Goal: Use online tool/utility: Use online tool/utility

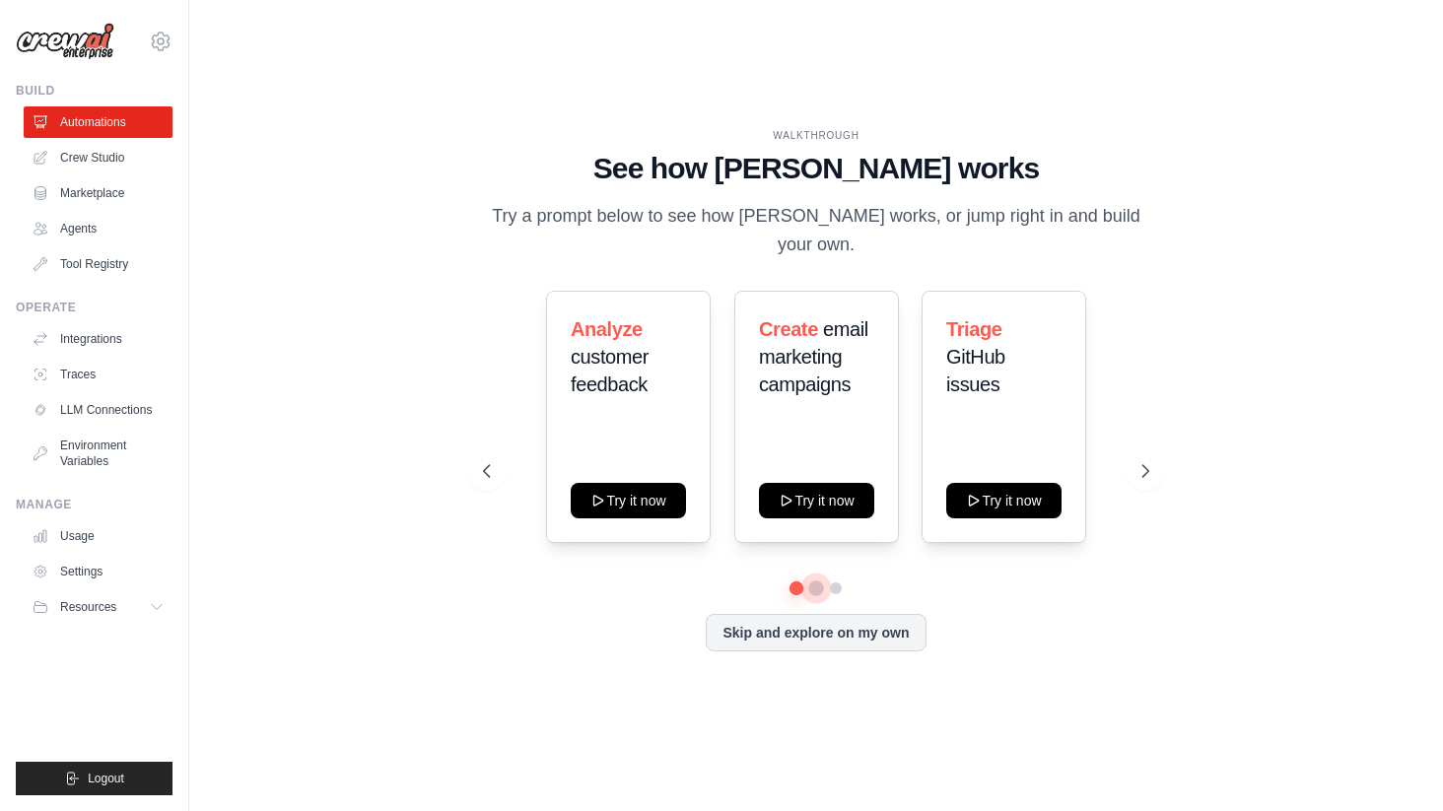
click at [815, 581] on button at bounding box center [816, 589] width 16 height 16
click at [836, 581] on button at bounding box center [836, 589] width 16 height 16
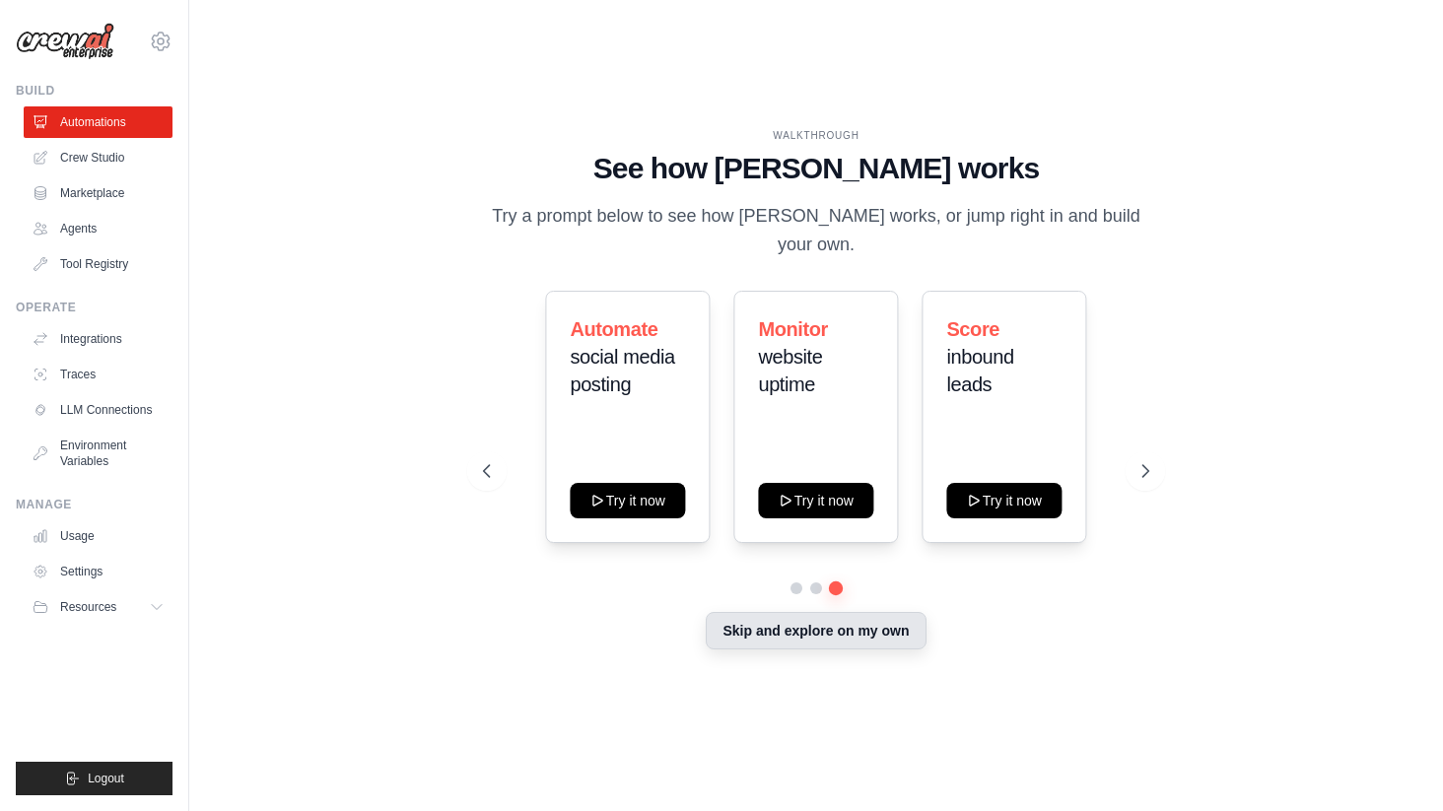
click at [850, 628] on button "Skip and explore on my own" at bounding box center [816, 630] width 220 height 37
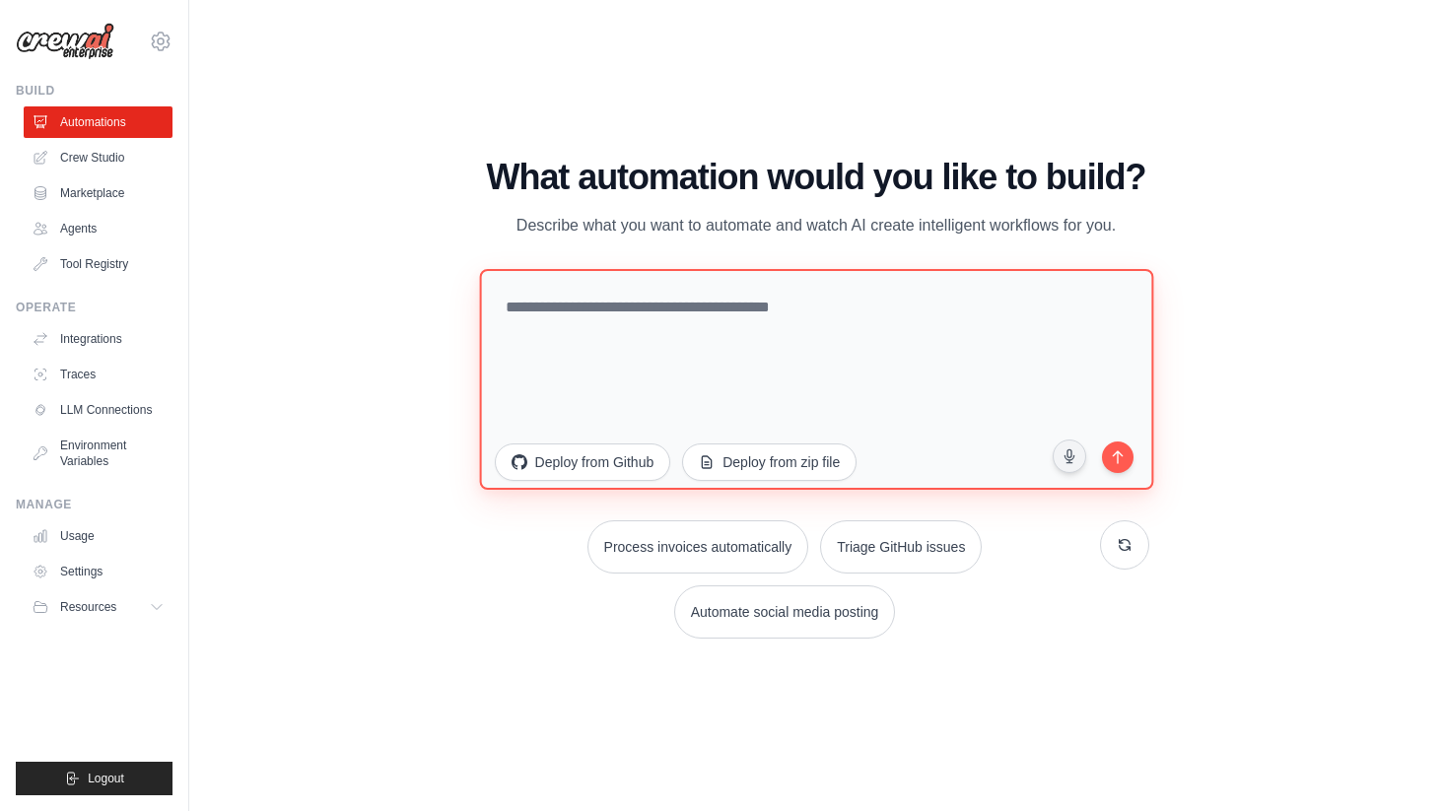
click at [615, 355] on textarea at bounding box center [816, 378] width 674 height 221
type textarea "**********"
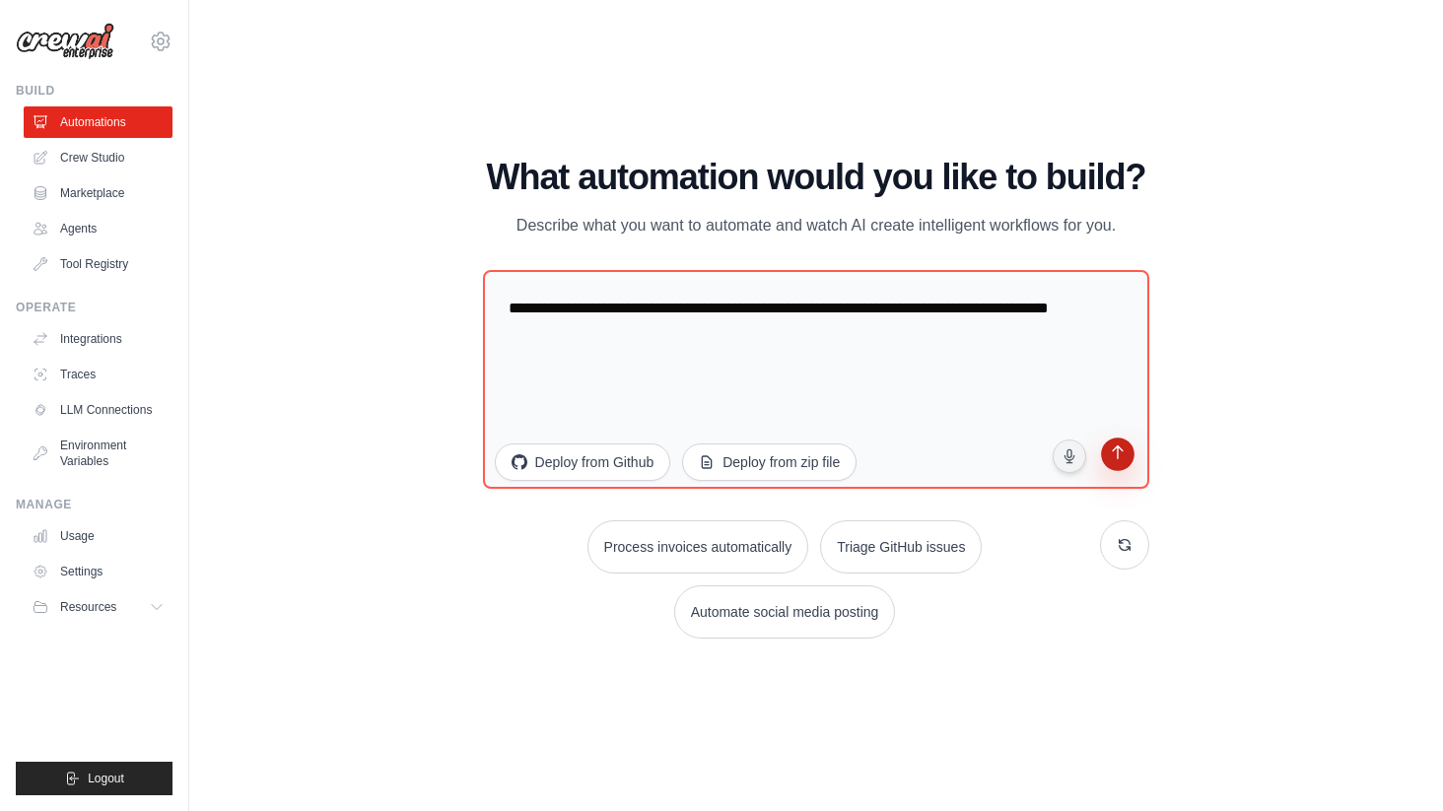
click at [1125, 456] on icon "submit" at bounding box center [1118, 455] width 19 height 19
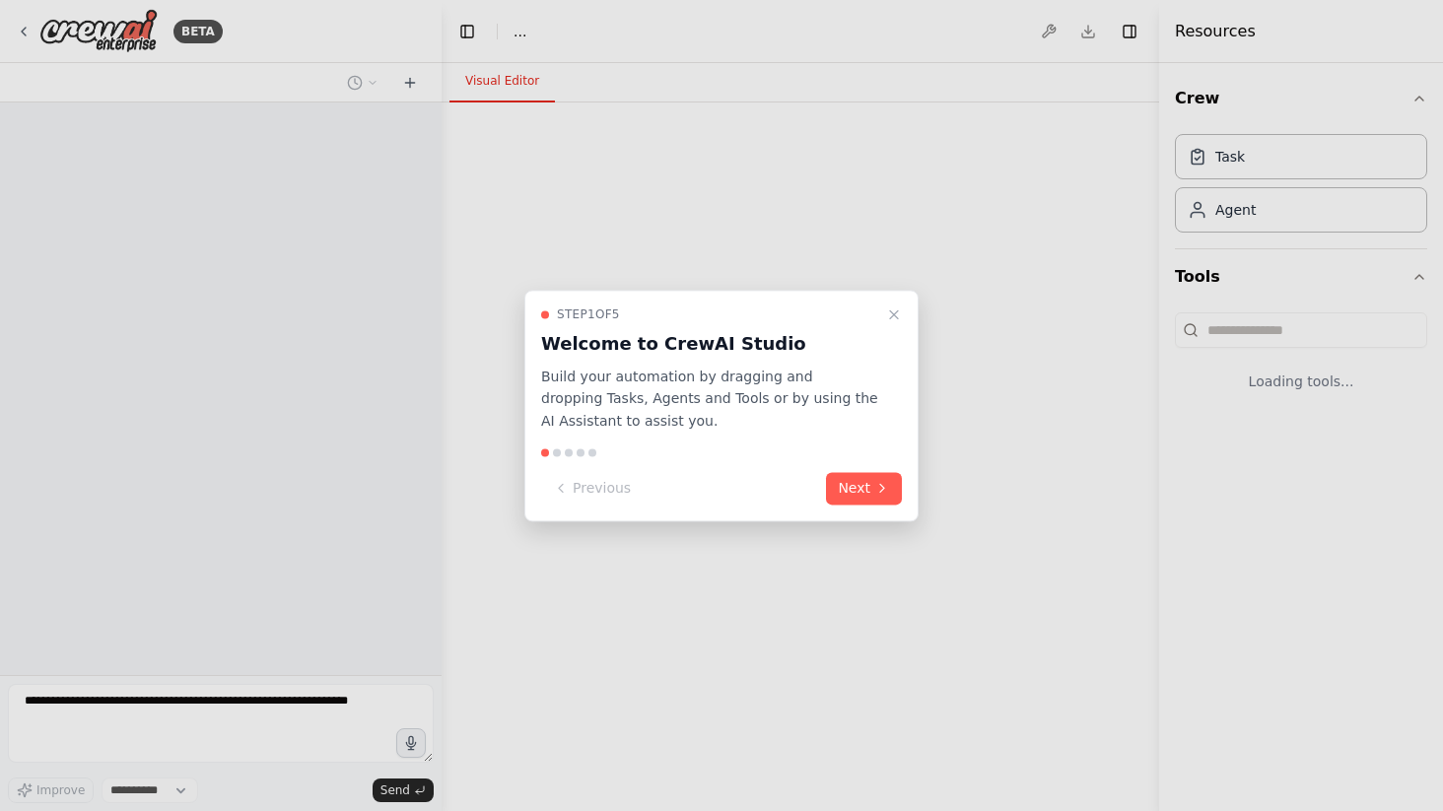
select select "****"
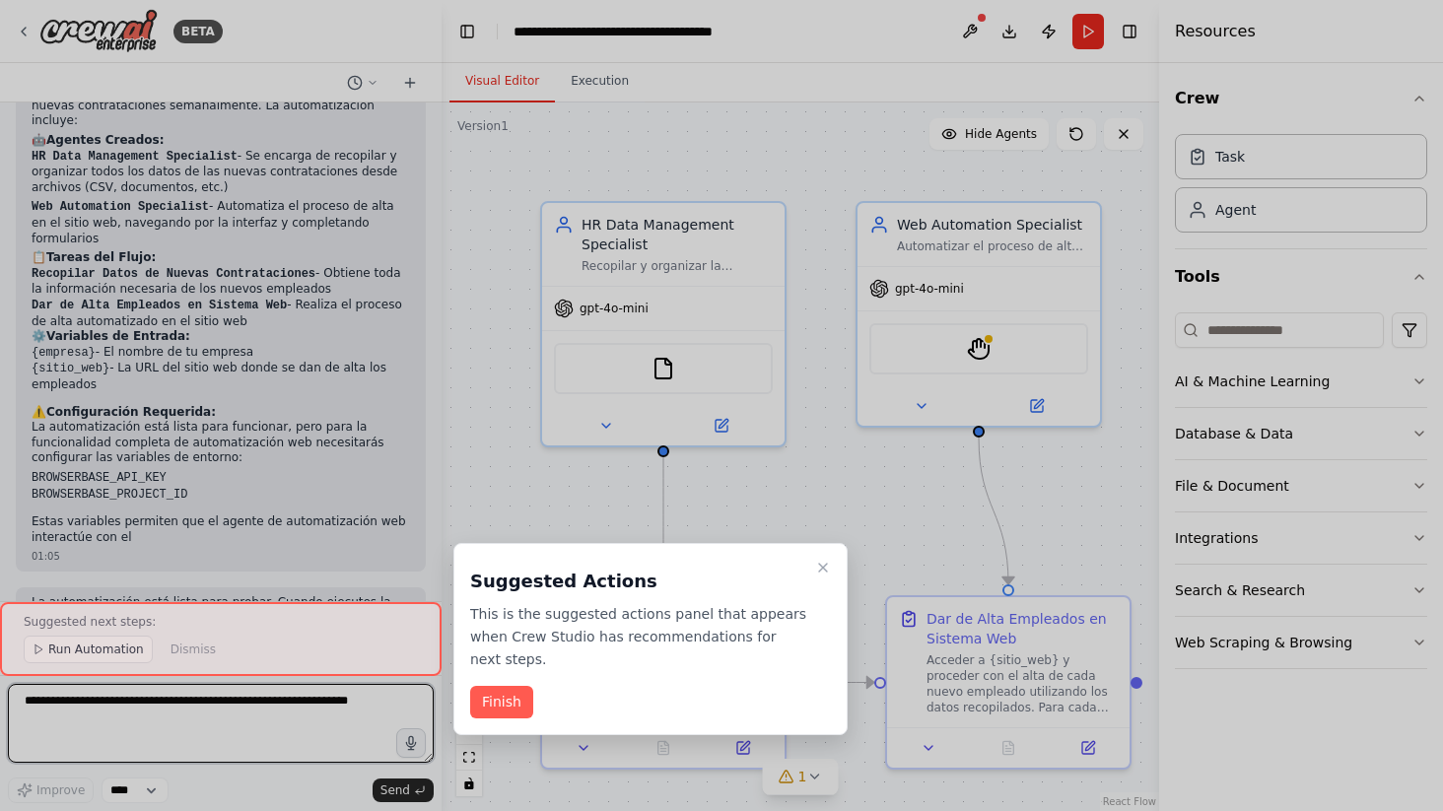
scroll to position [1658, 0]
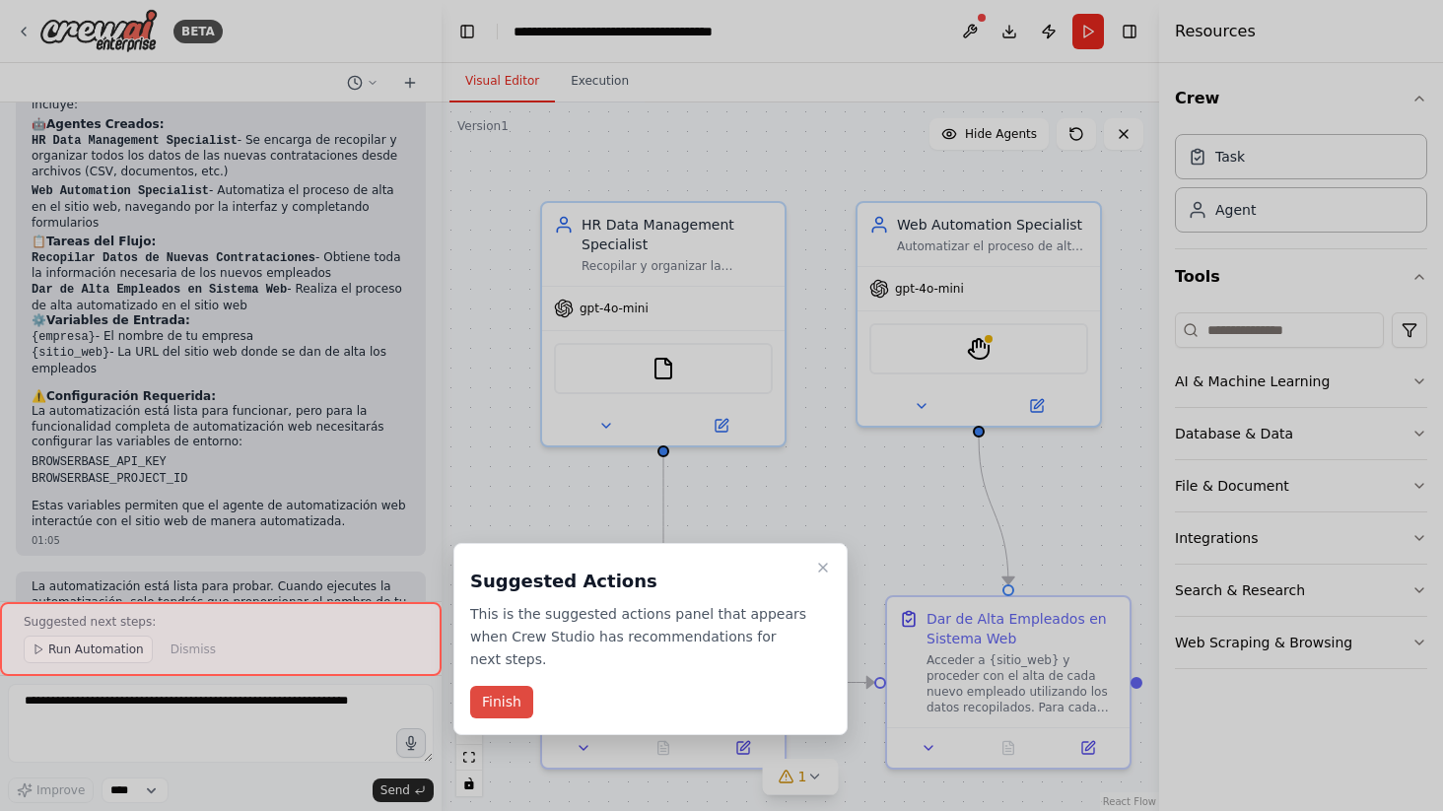
click at [515, 699] on button "Finish" at bounding box center [501, 702] width 63 height 33
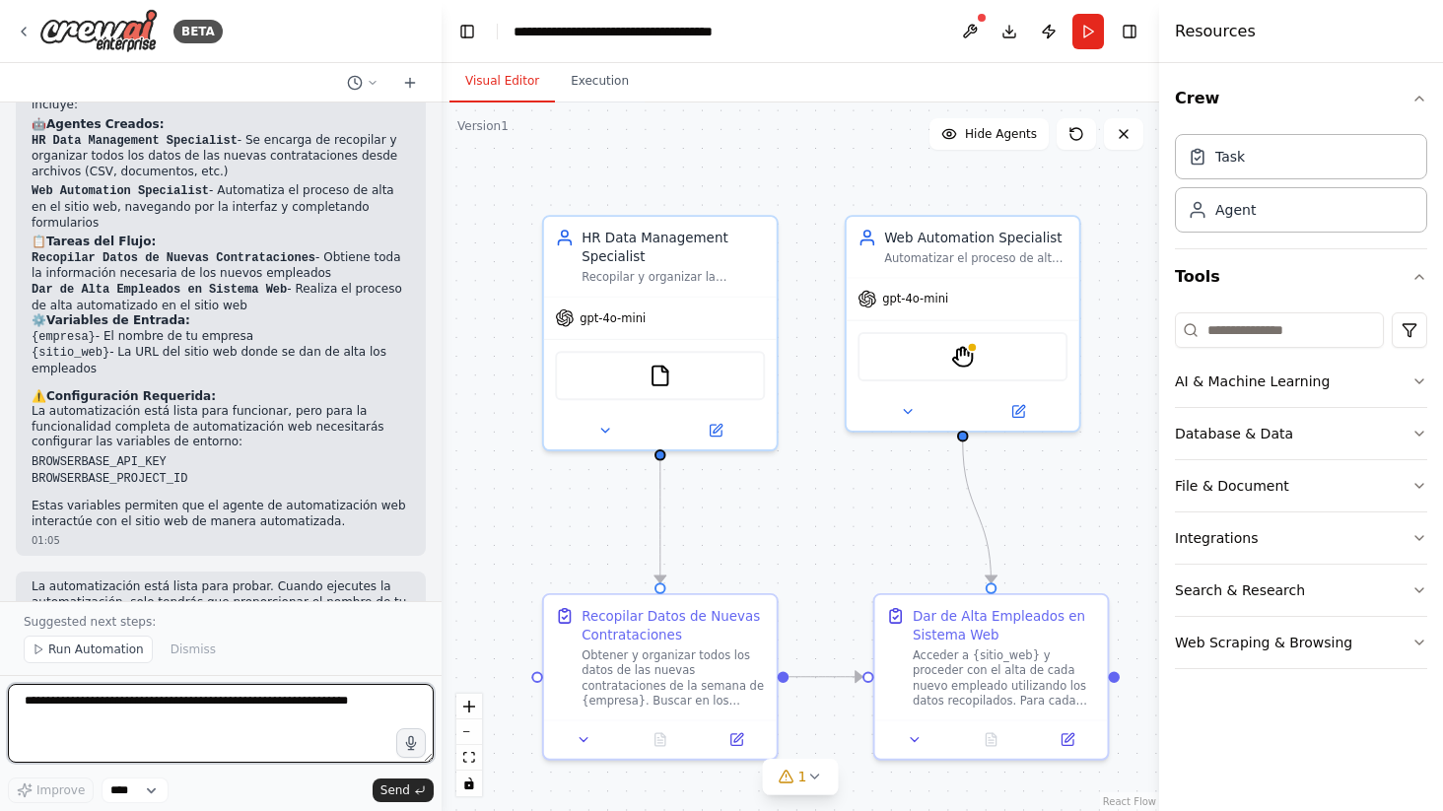
click at [267, 722] on textarea at bounding box center [221, 723] width 426 height 79
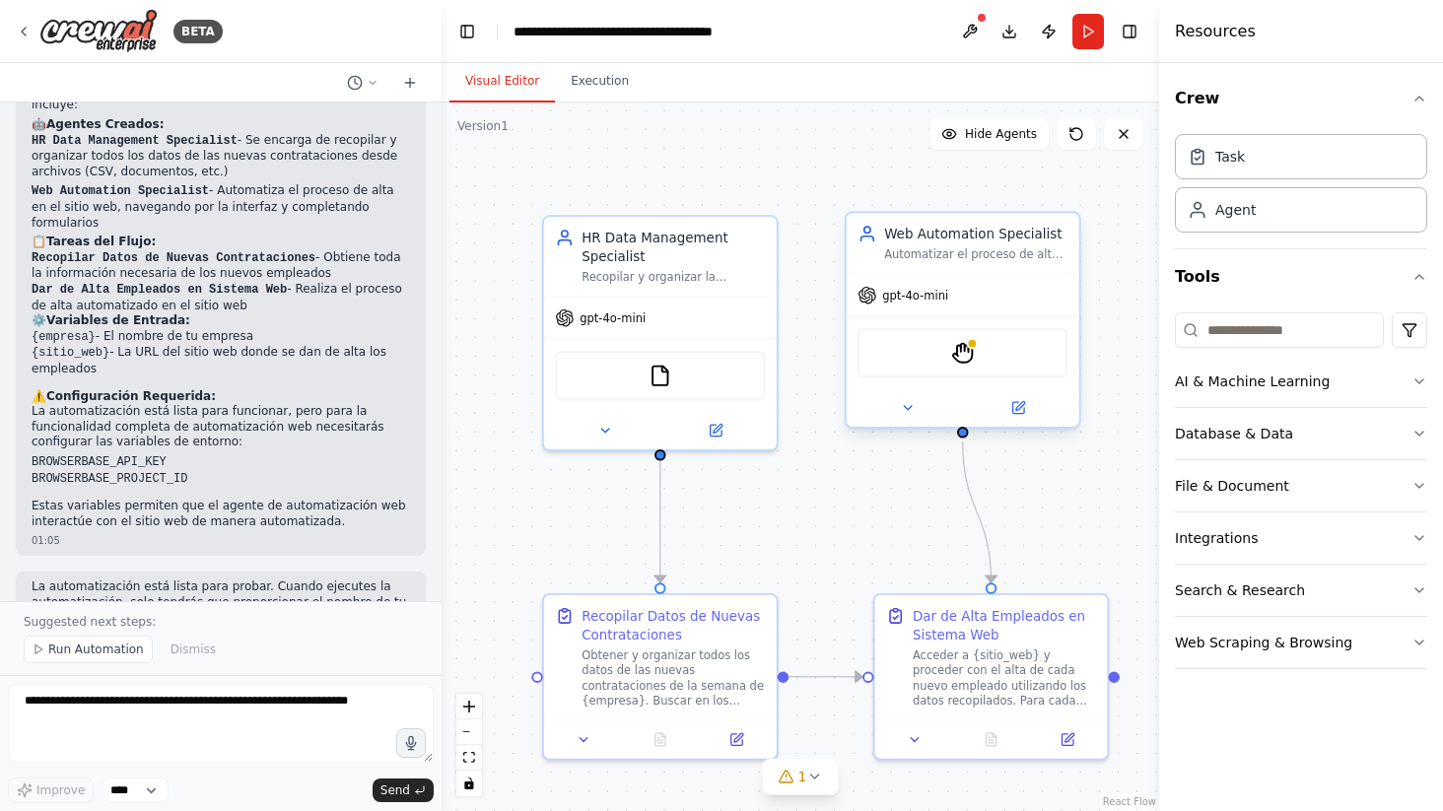
click at [965, 260] on div "Automatizar el proceso de alta de nuevos empleados en {sitio_web}, navegando po…" at bounding box center [975, 254] width 183 height 15
click at [726, 300] on div "gpt-4o-mini" at bounding box center [660, 314] width 233 height 41
click at [701, 335] on div "FileReadTool" at bounding box center [660, 371] width 233 height 73
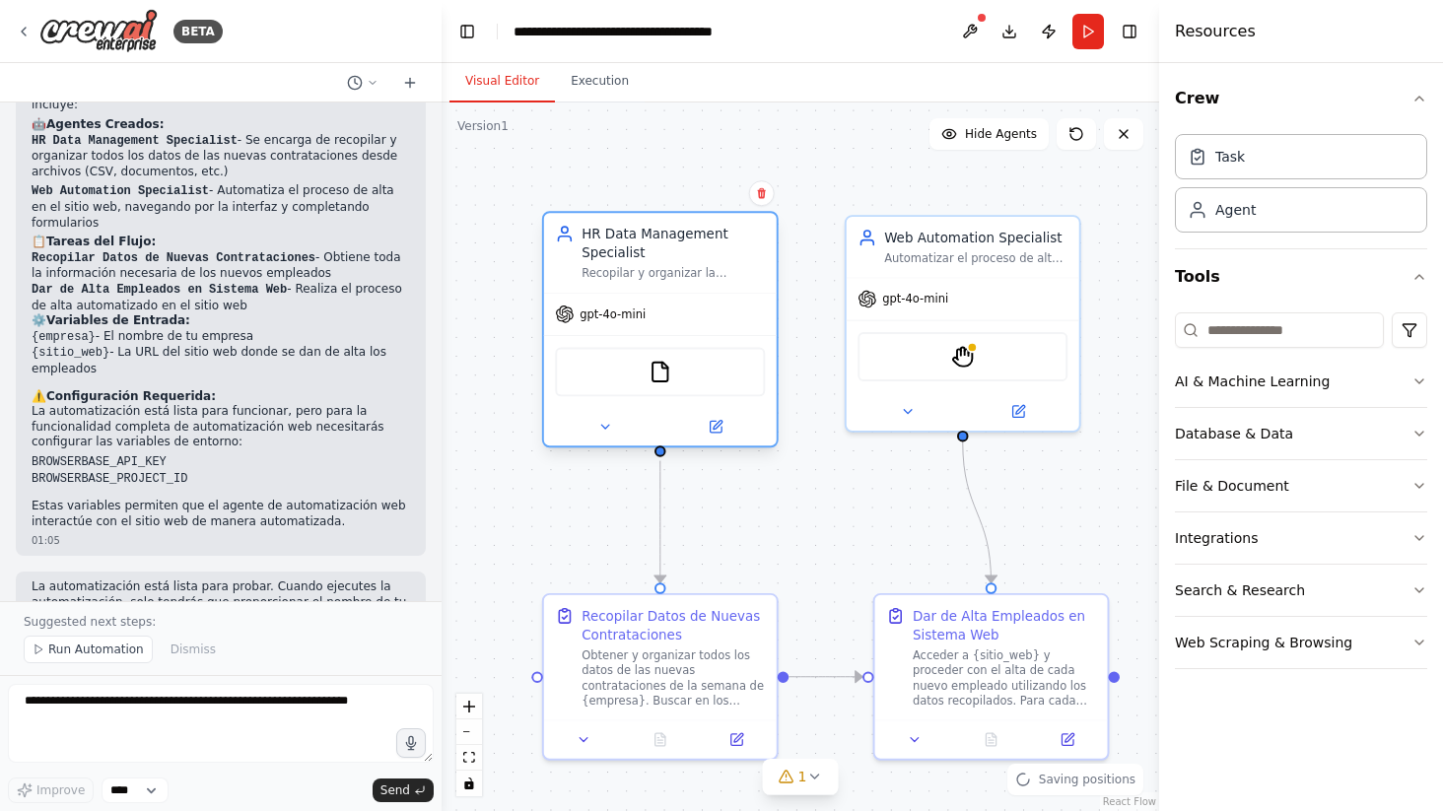
click at [643, 278] on div "Recopilar y organizar la informacion de las nuevas contrataciones semanales de …" at bounding box center [673, 273] width 183 height 15
click at [885, 253] on div "Automatizar el proceso de alta de nuevos empleados en {sitio_web}, navegando po…" at bounding box center [975, 254] width 183 height 15
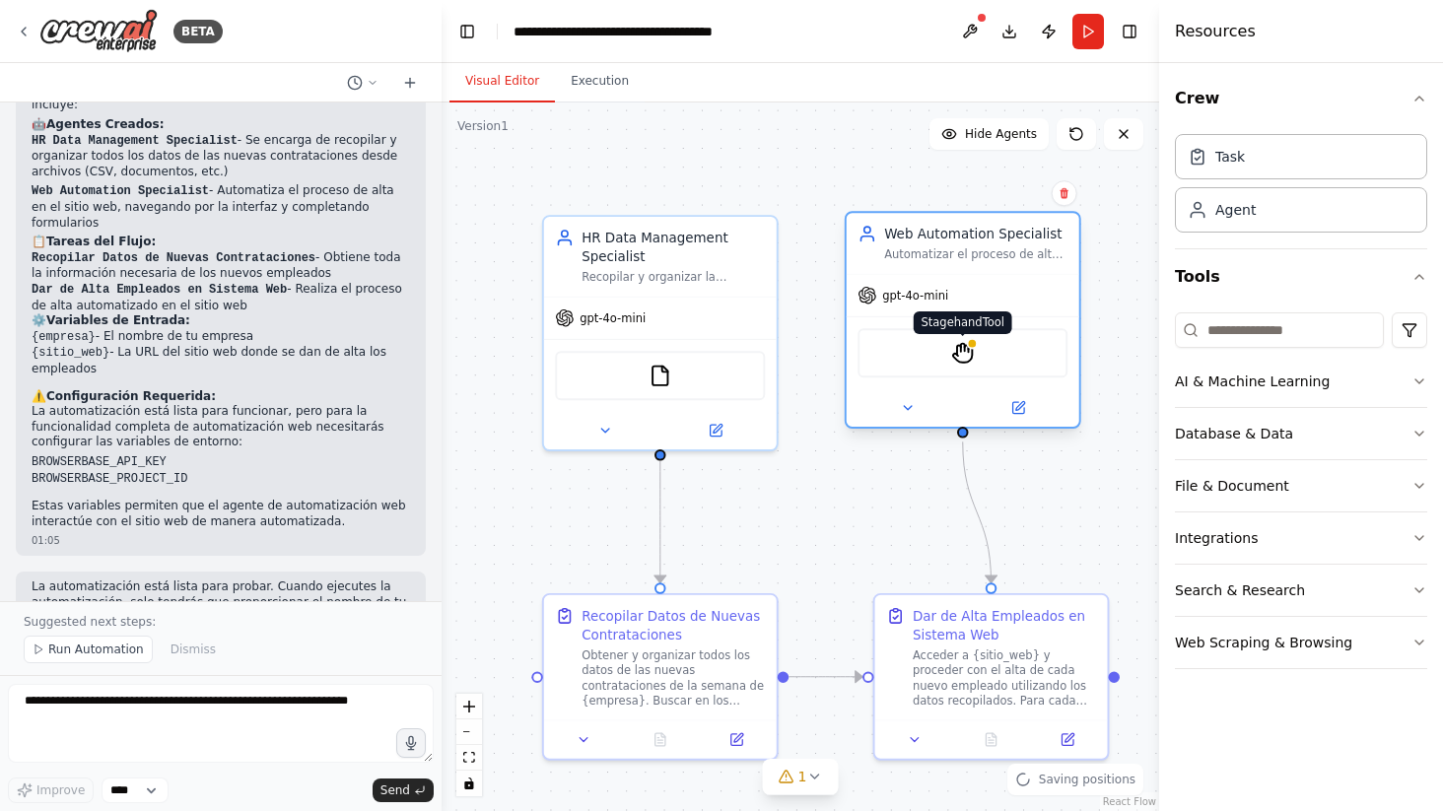
click at [966, 356] on img at bounding box center [962, 353] width 23 height 23
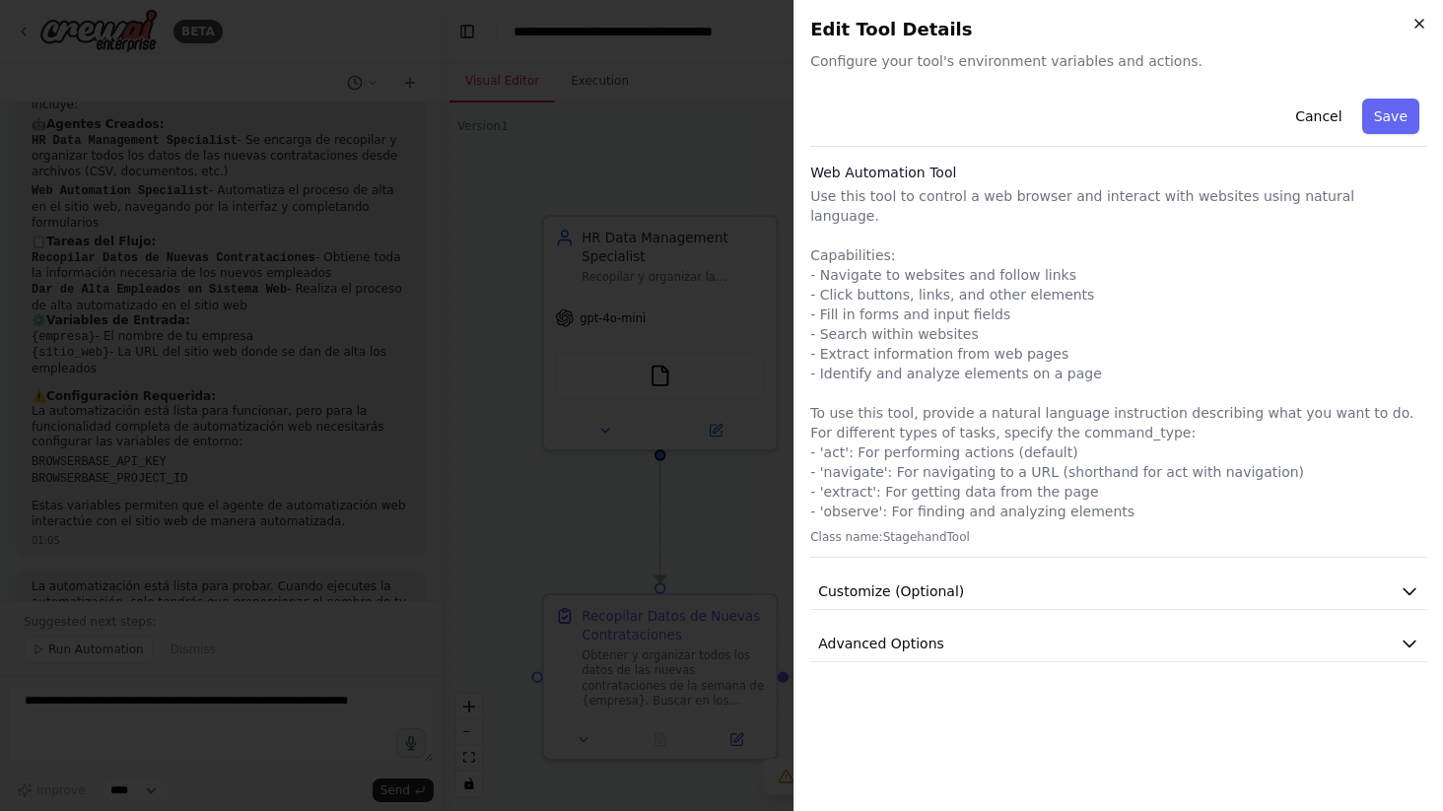
click at [1420, 22] on icon "button" at bounding box center [1420, 24] width 8 height 8
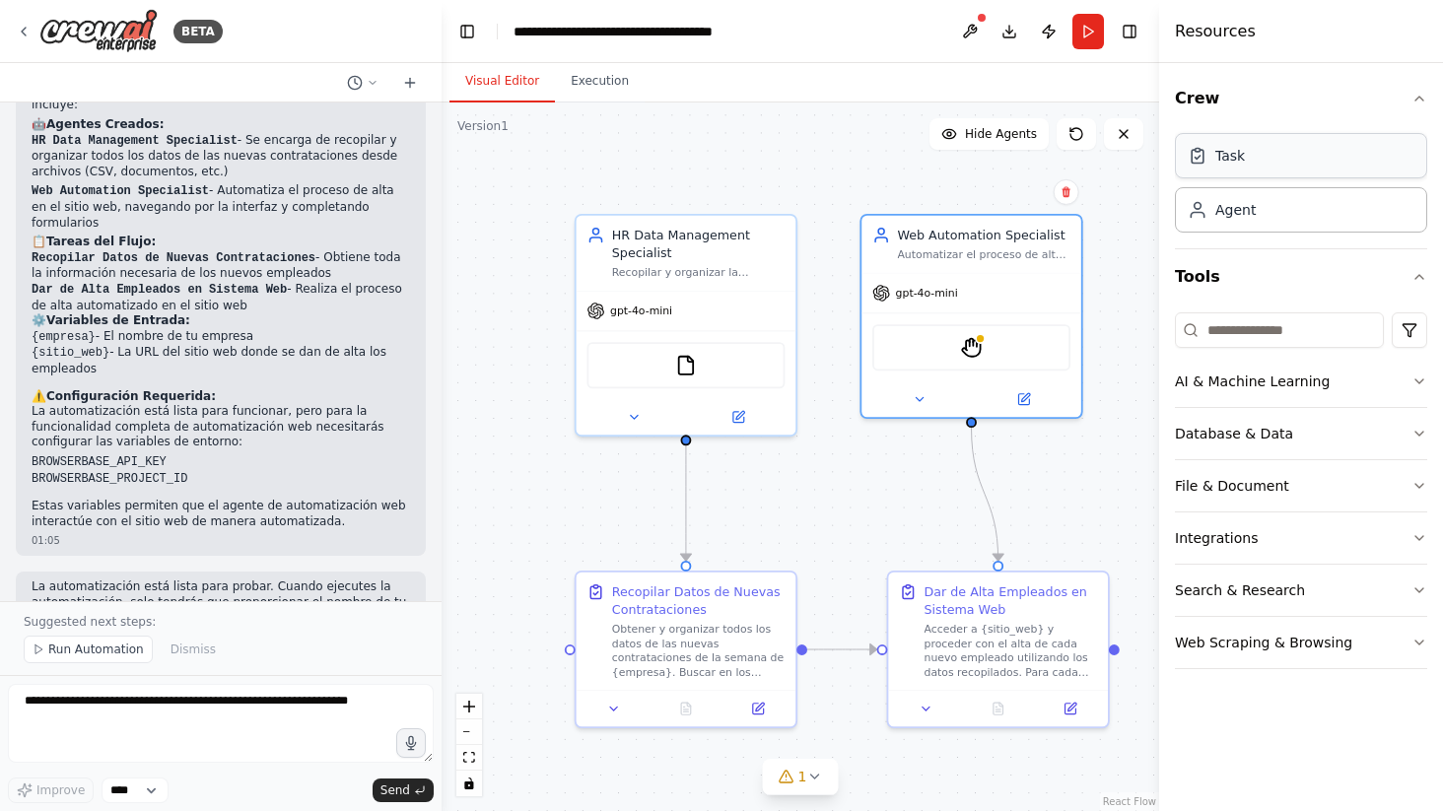
click at [1279, 151] on div "Task" at bounding box center [1301, 155] width 252 height 45
click at [1276, 208] on div "Agent" at bounding box center [1301, 208] width 252 height 45
click at [1416, 104] on icon "button" at bounding box center [1420, 99] width 16 height 16
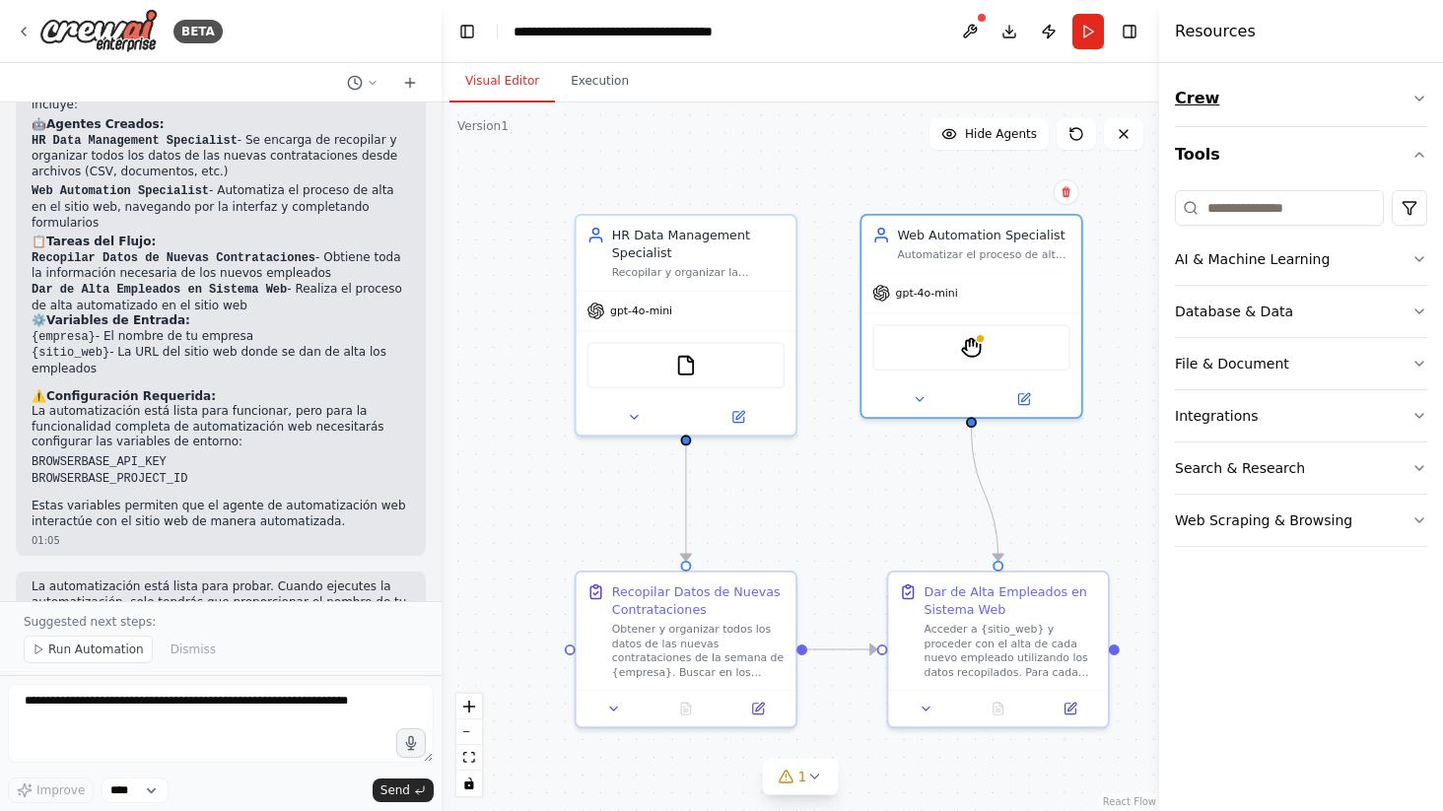
click at [1416, 104] on icon "button" at bounding box center [1420, 99] width 16 height 16
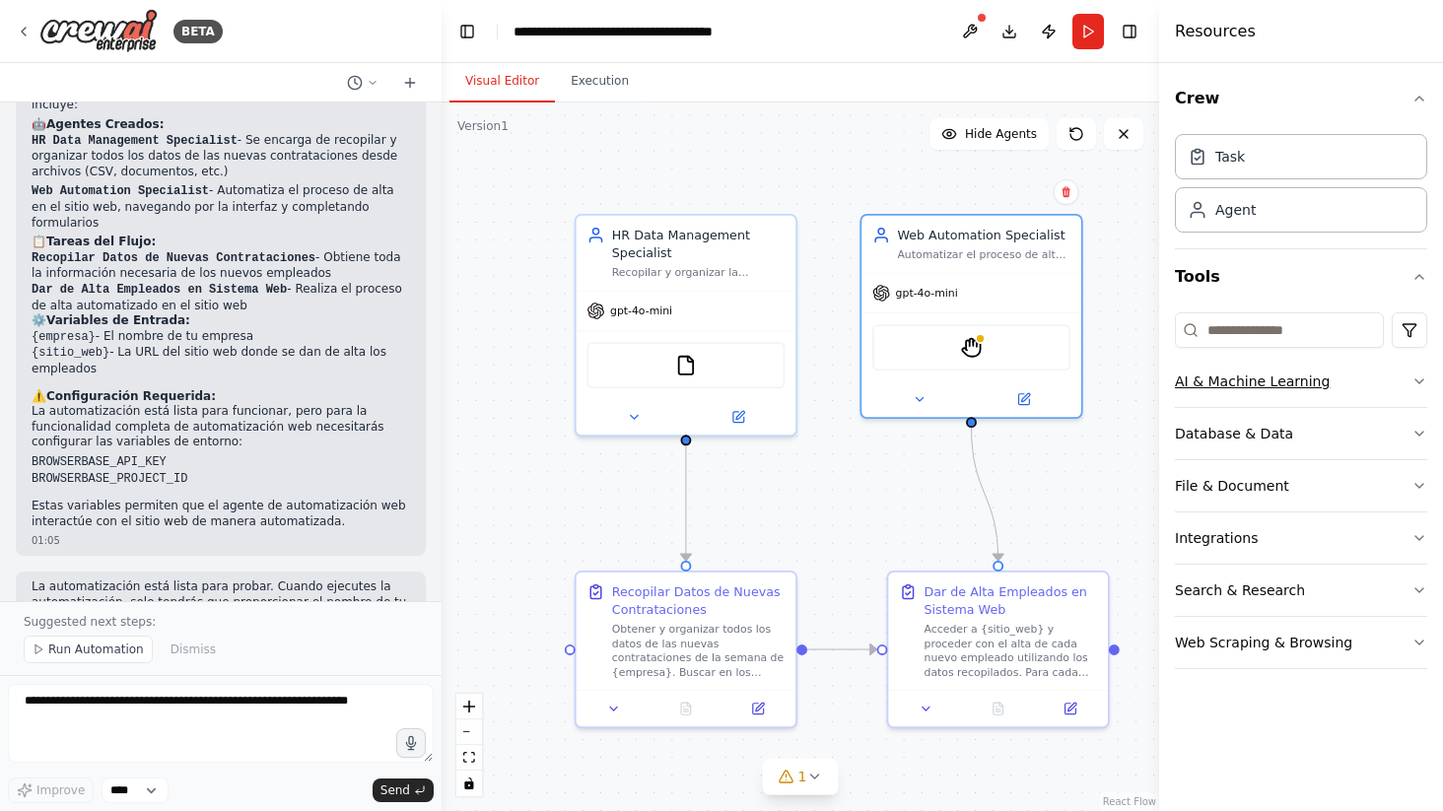
click at [1418, 376] on icon "button" at bounding box center [1420, 382] width 16 height 16
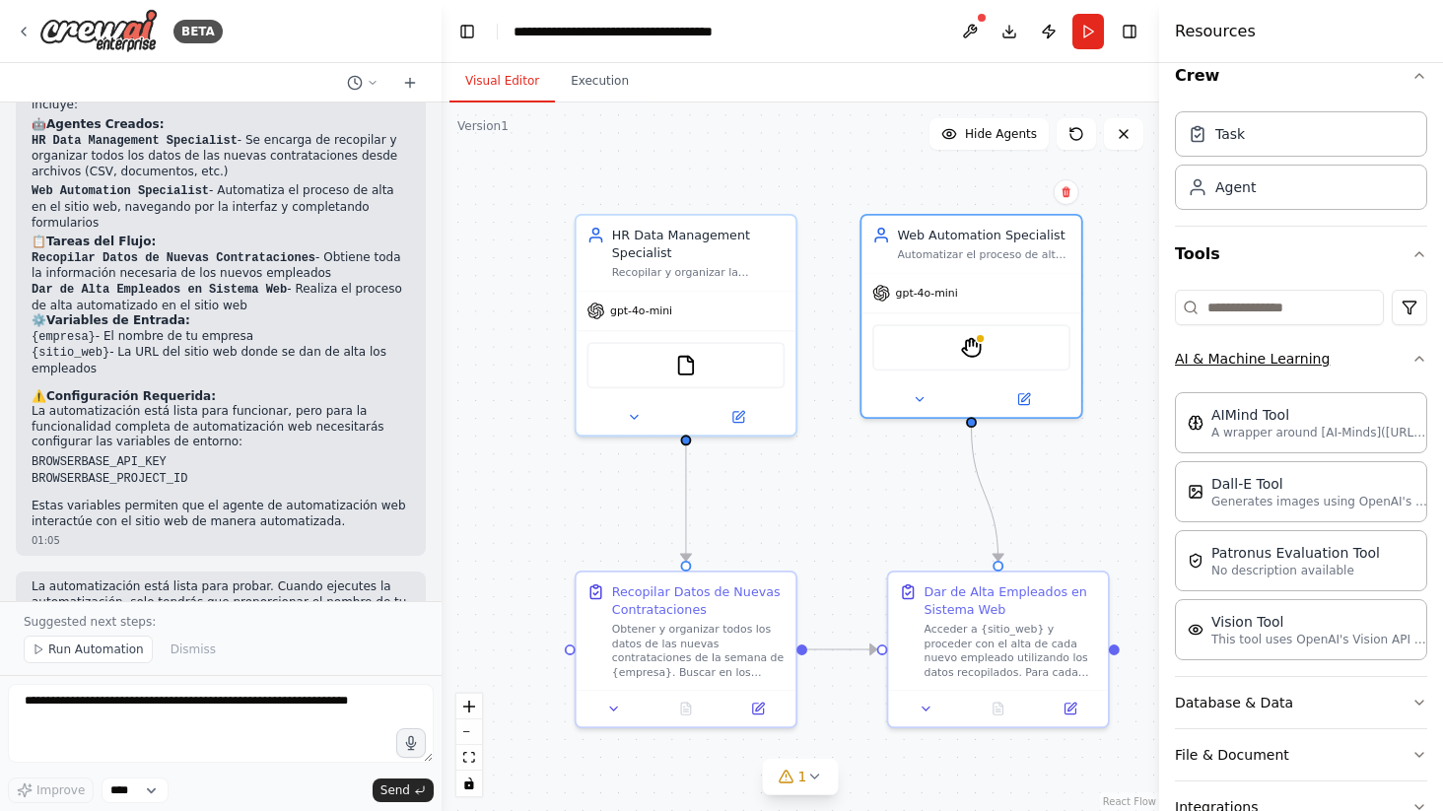
scroll to position [25, 0]
click at [1412, 364] on icon "button" at bounding box center [1420, 357] width 16 height 16
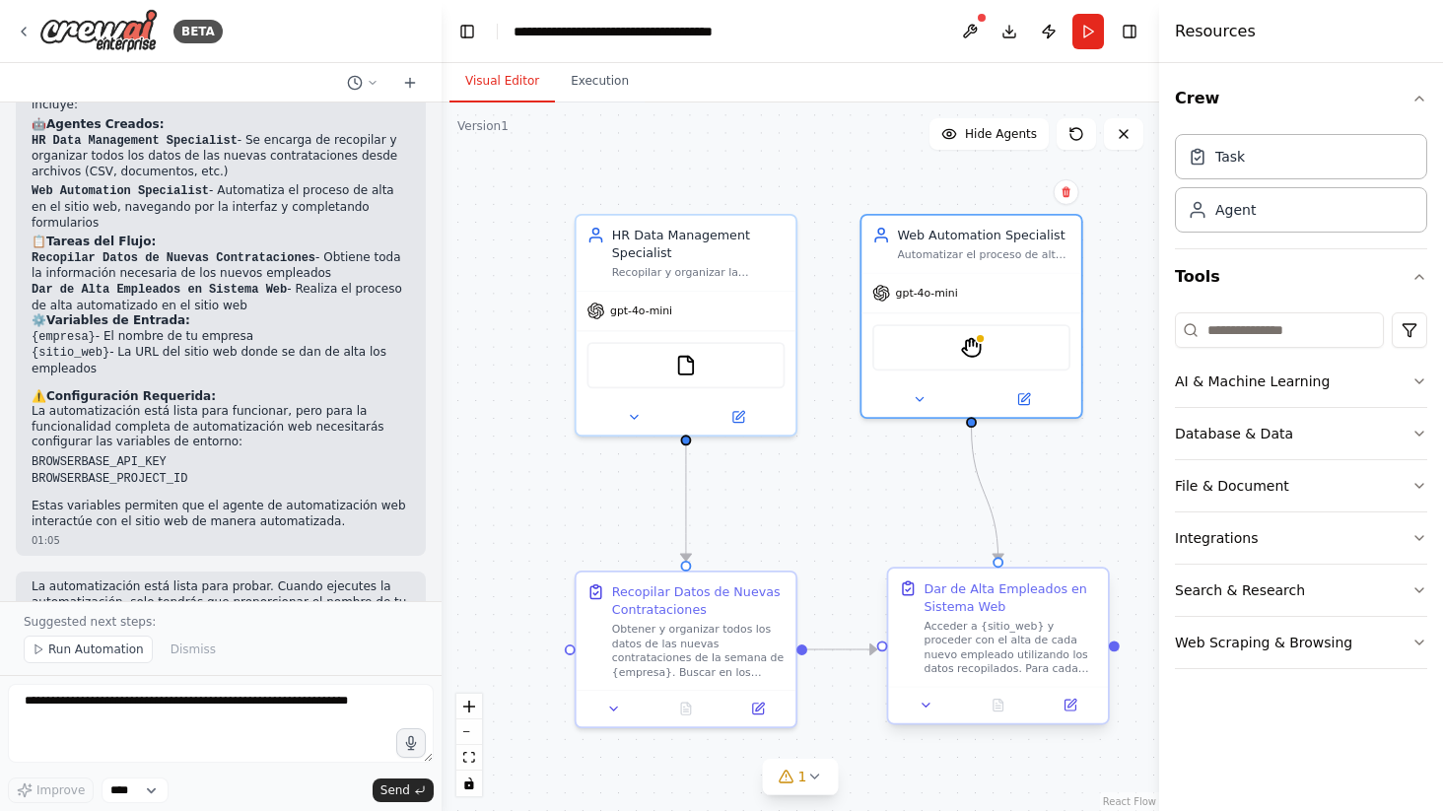
click at [993, 658] on div "Acceder a {sitio_web} y proceder con el alta de cada nuevo empleado utilizando …" at bounding box center [1011, 647] width 173 height 57
click at [962, 669] on div "Acceder a {sitio_web} y proceder con el alta de cada nuevo empleado utilizando …" at bounding box center [1011, 647] width 173 height 57
click at [962, 669] on div "Acceder a {sitio_web} y proceder con el alta de cada nuevo empleado utilizando …" at bounding box center [1020, 647] width 173 height 57
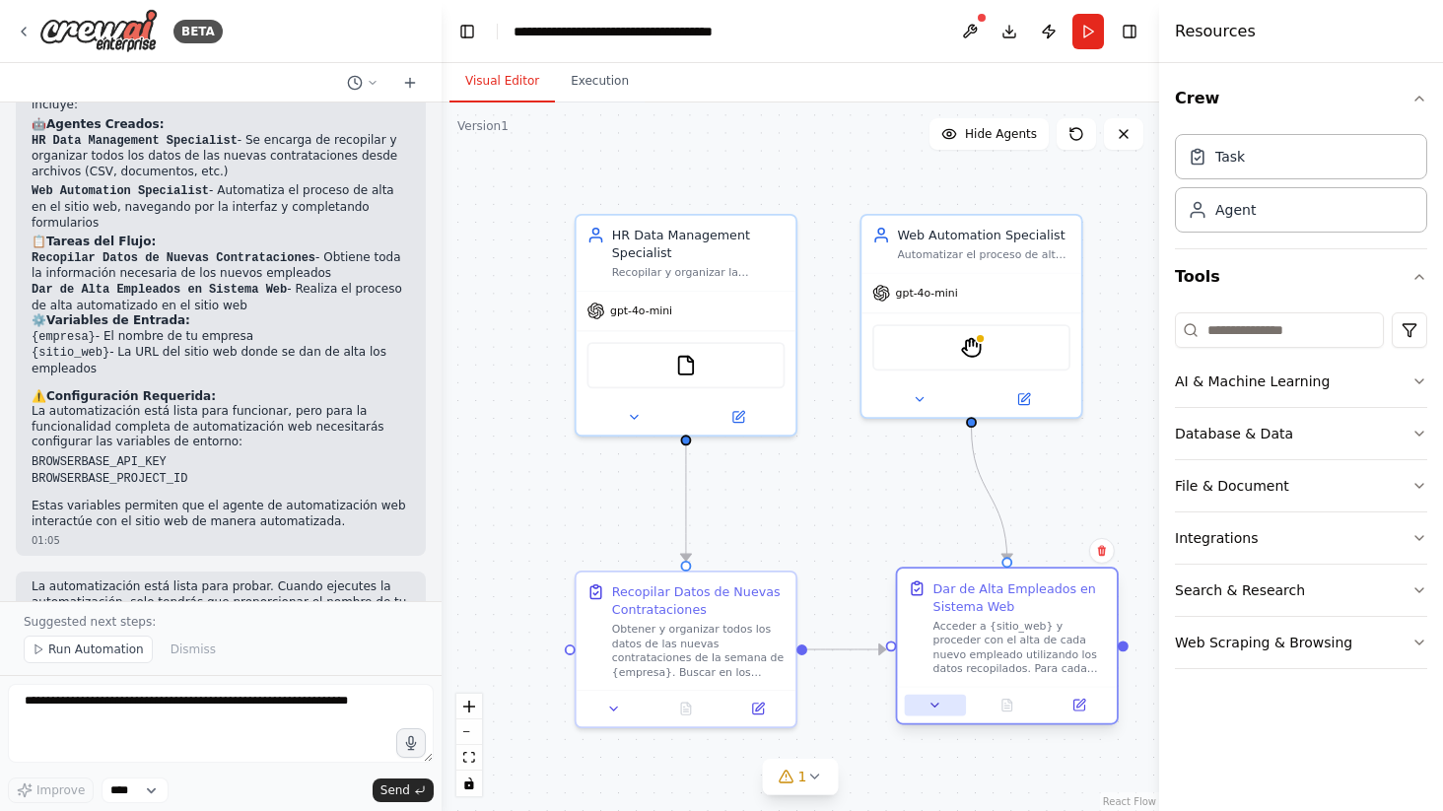
click at [939, 710] on icon at bounding box center [935, 705] width 14 height 14
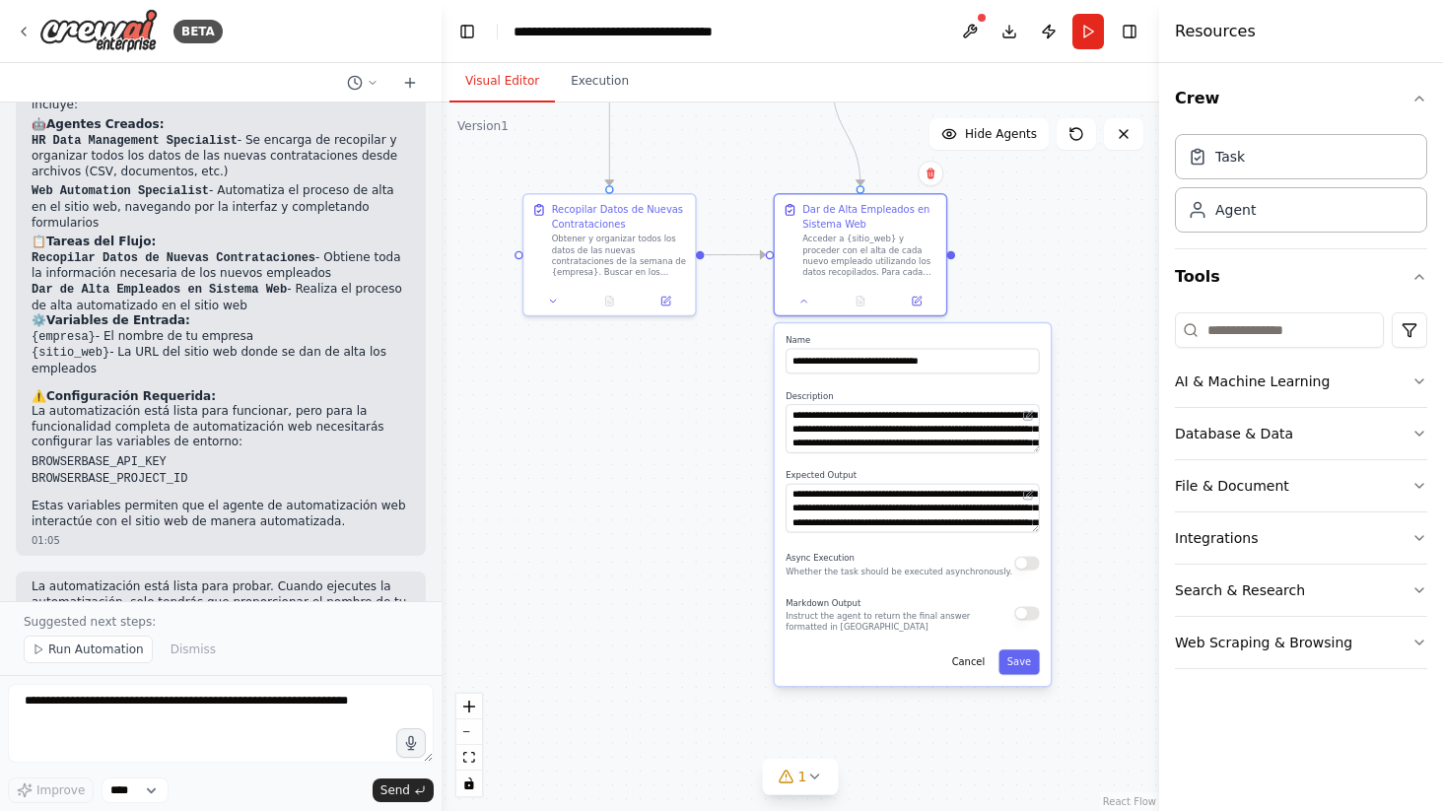
drag, startPoint x: 1122, startPoint y: 633, endPoint x: 975, endPoint y: 232, distance: 427.2
click at [975, 232] on div ".deletable-edge-delete-btn { width: 20px; height: 20px; border: 0px solid #ffff…" at bounding box center [801, 457] width 718 height 709
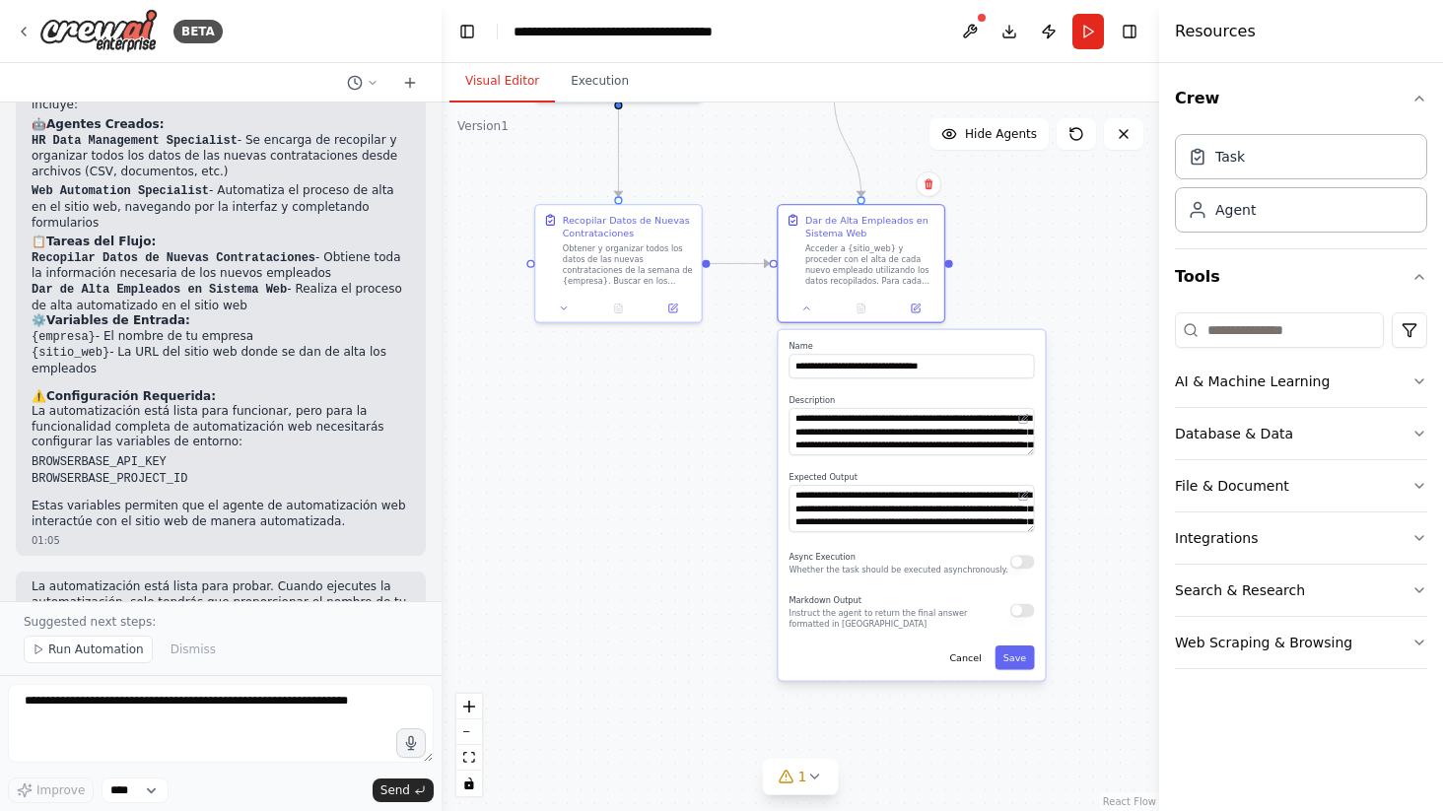
click at [975, 710] on div ".deletable-edge-delete-btn { width: 20px; height: 20px; border: 0px solid #ffff…" at bounding box center [801, 457] width 718 height 709
click at [917, 307] on icon at bounding box center [916, 306] width 8 height 8
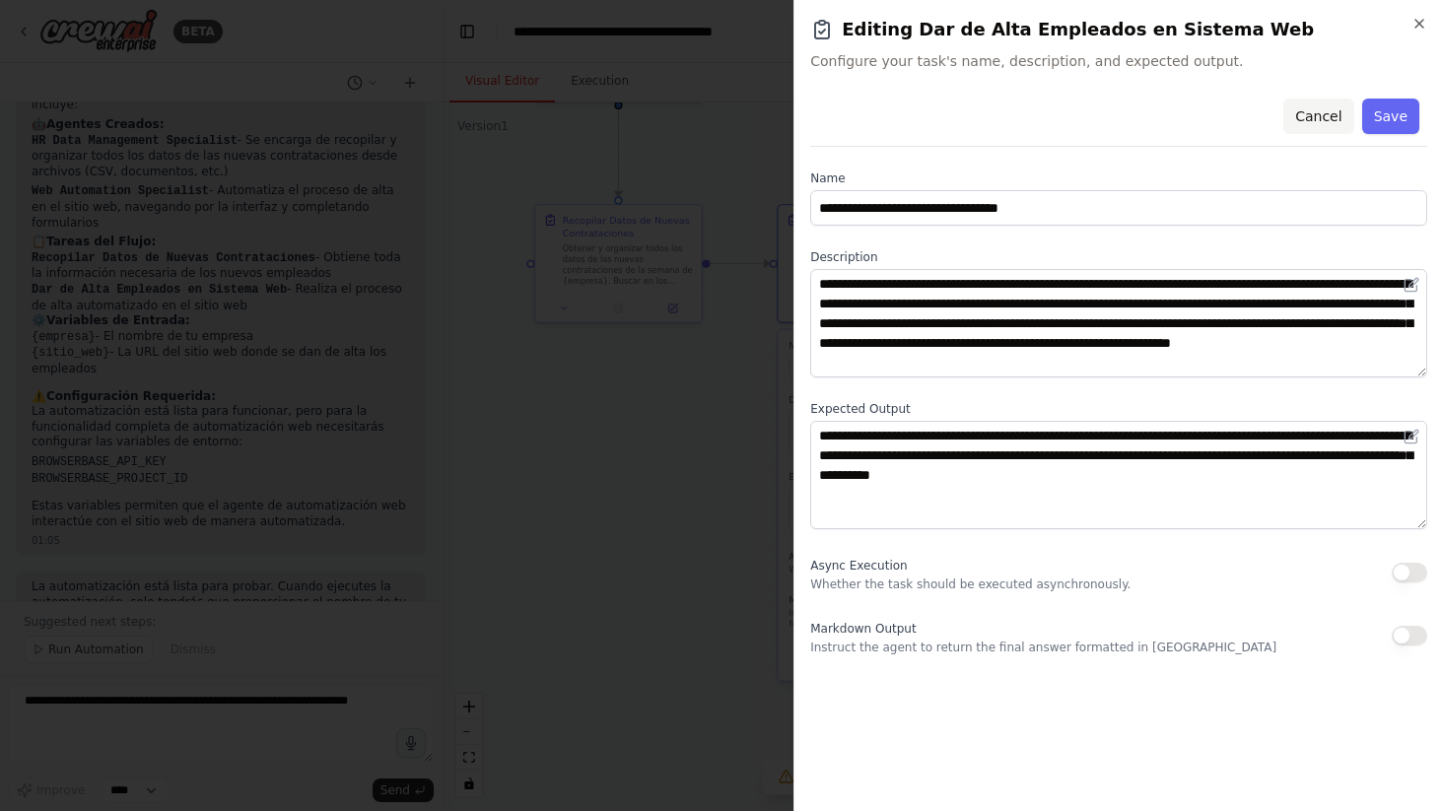
click at [1301, 118] on button "Cancel" at bounding box center [1318, 116] width 70 height 35
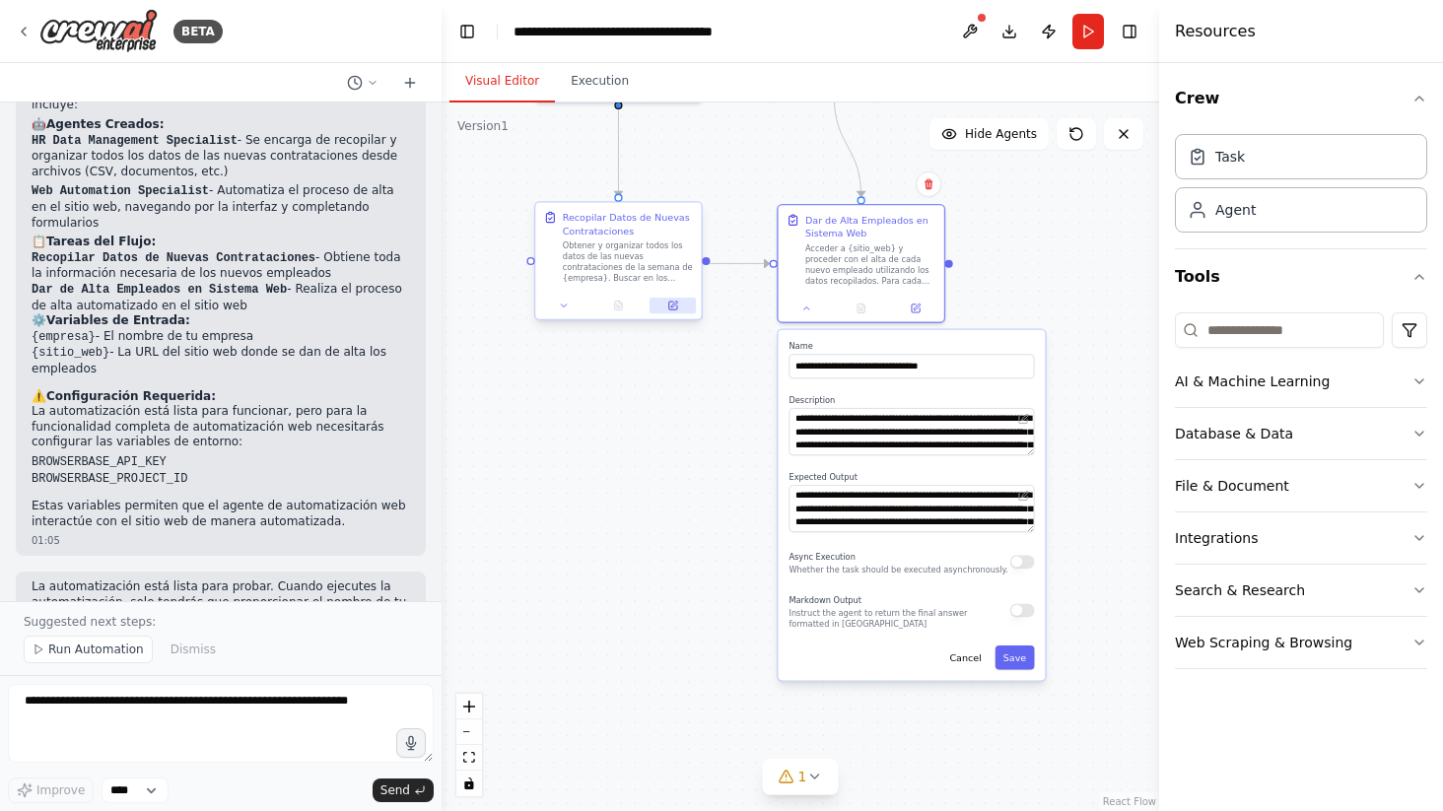
click at [673, 304] on icon at bounding box center [674, 305] width 6 height 6
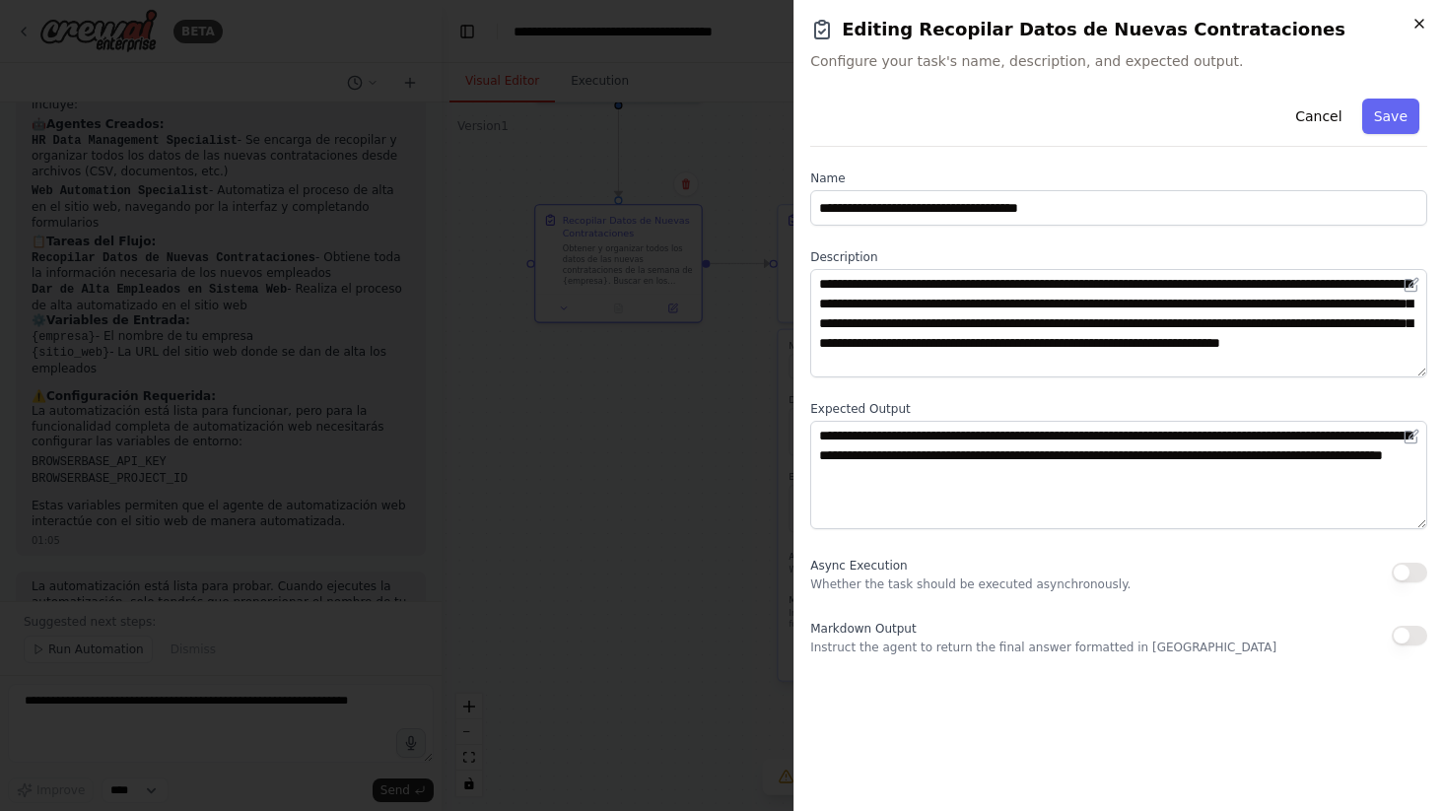
click at [1421, 25] on icon "button" at bounding box center [1420, 24] width 16 height 16
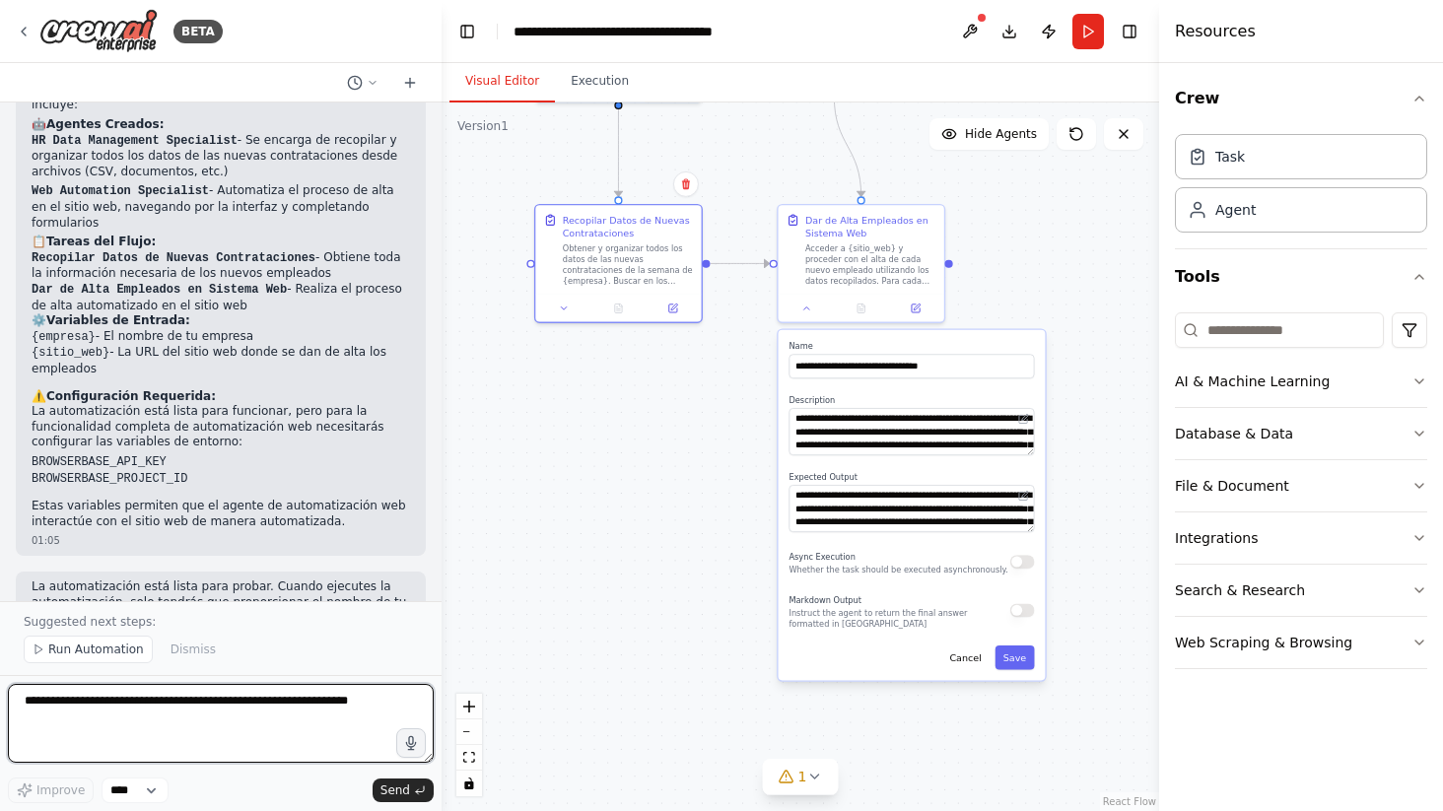
click at [223, 699] on textarea at bounding box center [221, 723] width 426 height 79
click at [198, 711] on textarea at bounding box center [221, 723] width 426 height 79
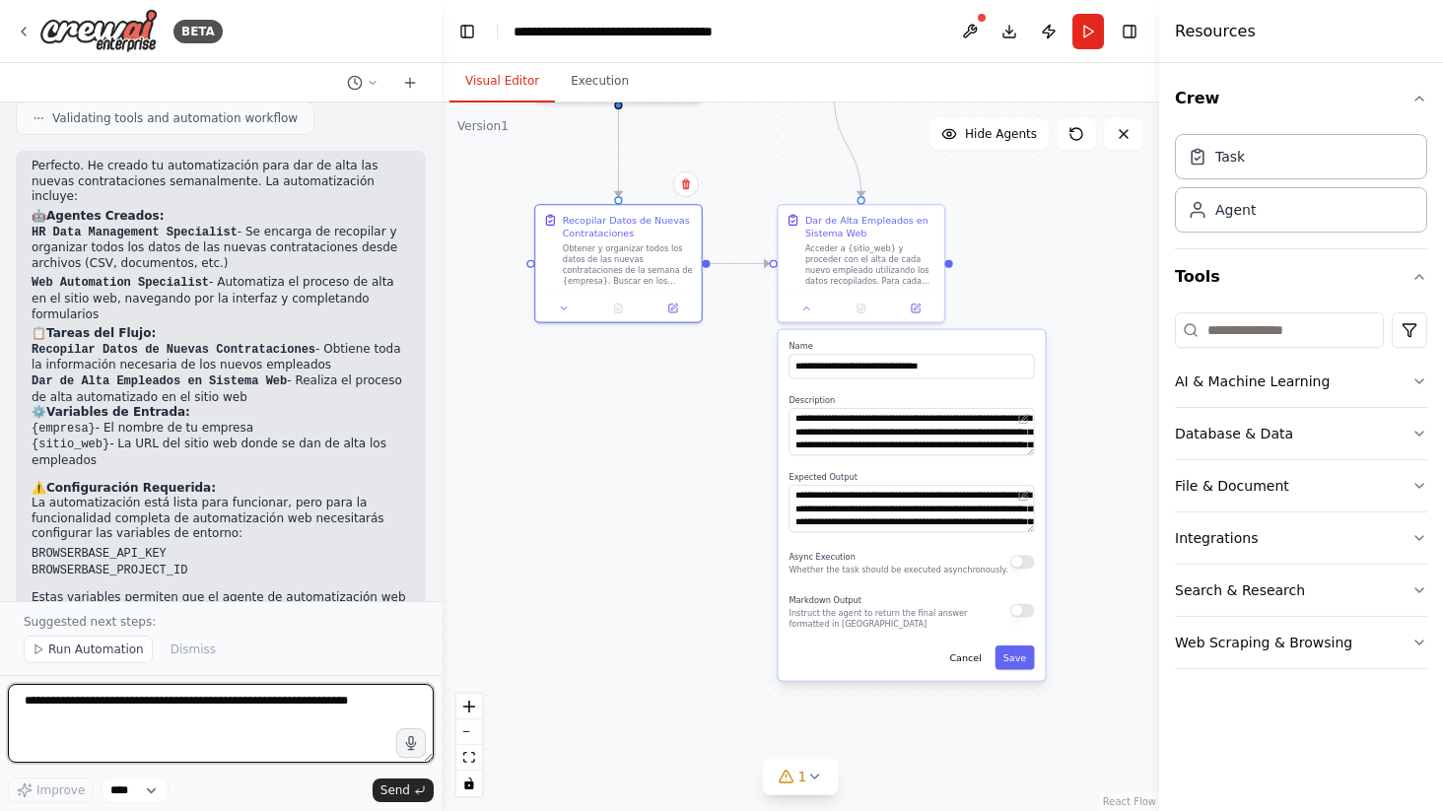
scroll to position [1658, 0]
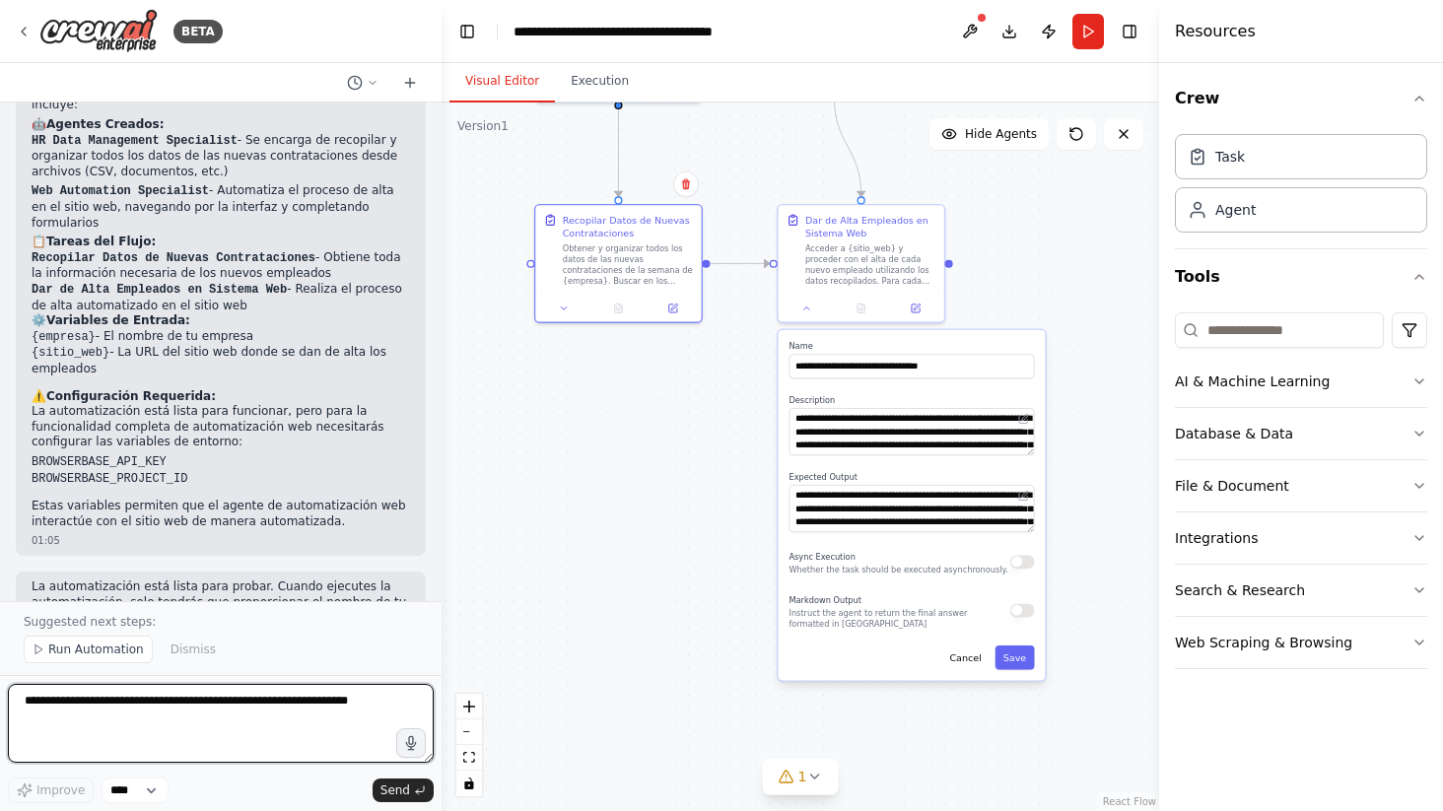
click at [153, 709] on textarea at bounding box center [221, 723] width 426 height 79
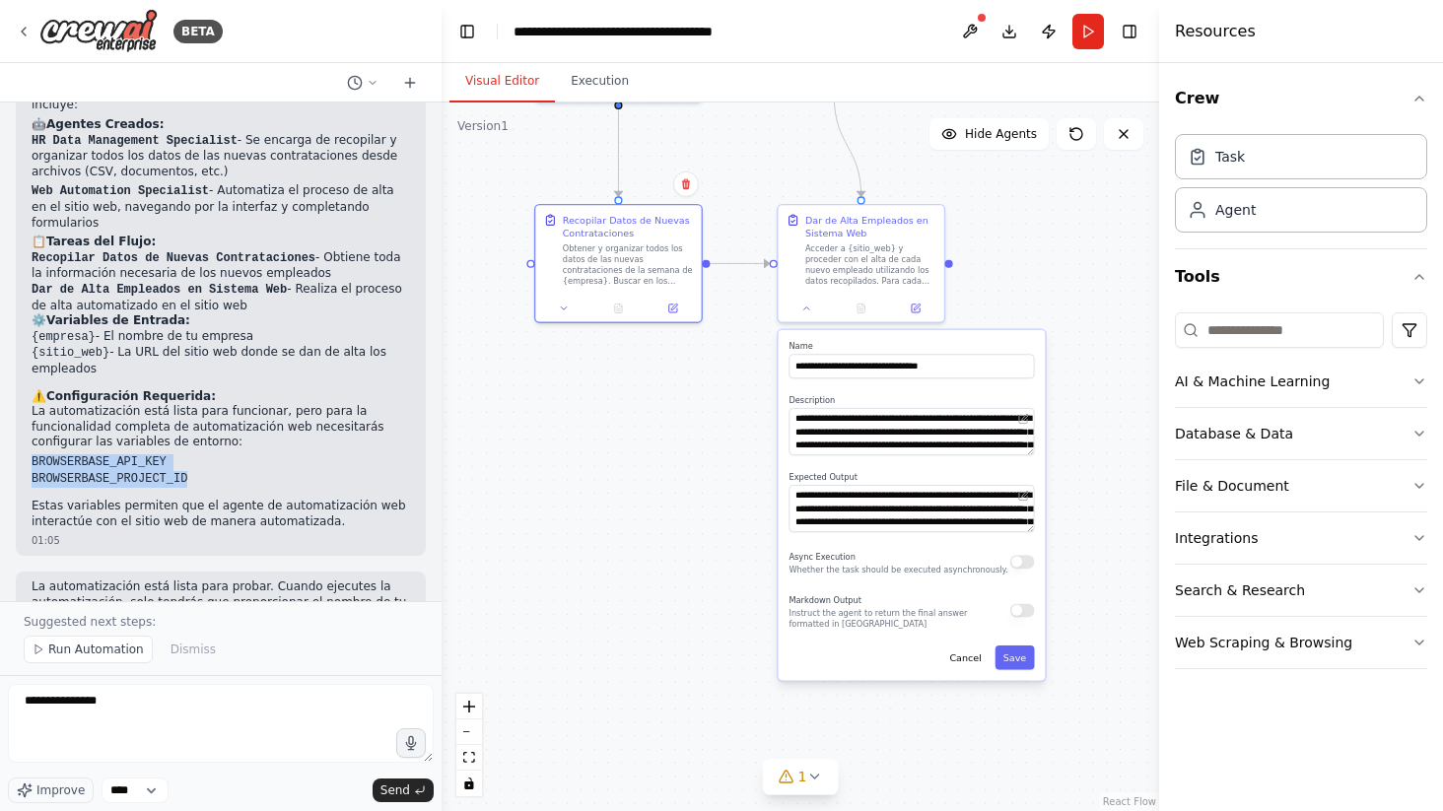
drag, startPoint x: 204, startPoint y: 376, endPoint x: 25, endPoint y: 367, distance: 179.6
click at [25, 367] on div "Perfecto. He creado tu automatización para dar de alta las nuevas contratacione…" at bounding box center [221, 307] width 410 height 497
copy ul "BROWSERBASE_API_KEY BROWSERBASE_PROJECT_ID"
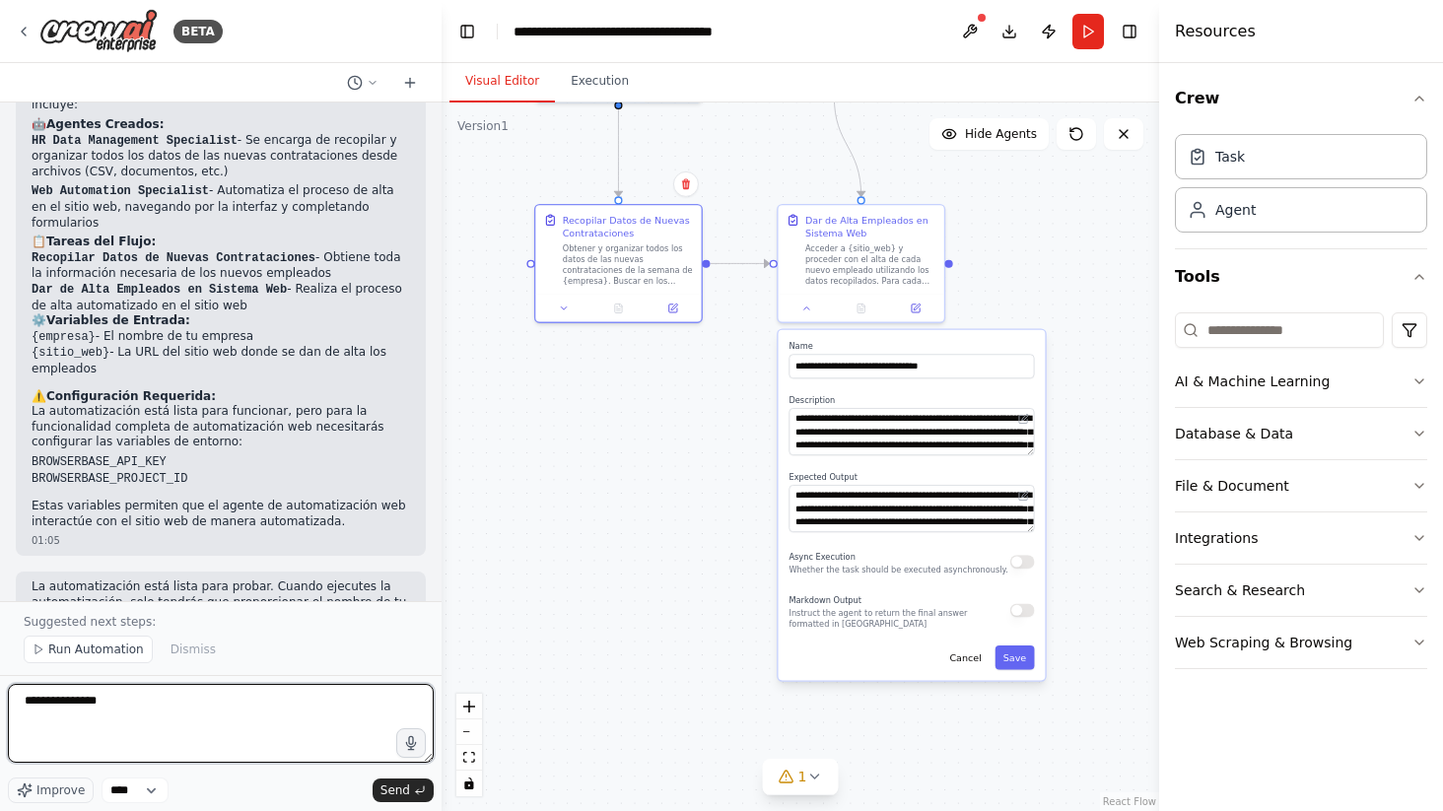
click at [186, 703] on textarea "**********" at bounding box center [221, 723] width 426 height 79
paste textarea "**********"
type textarea "**********"
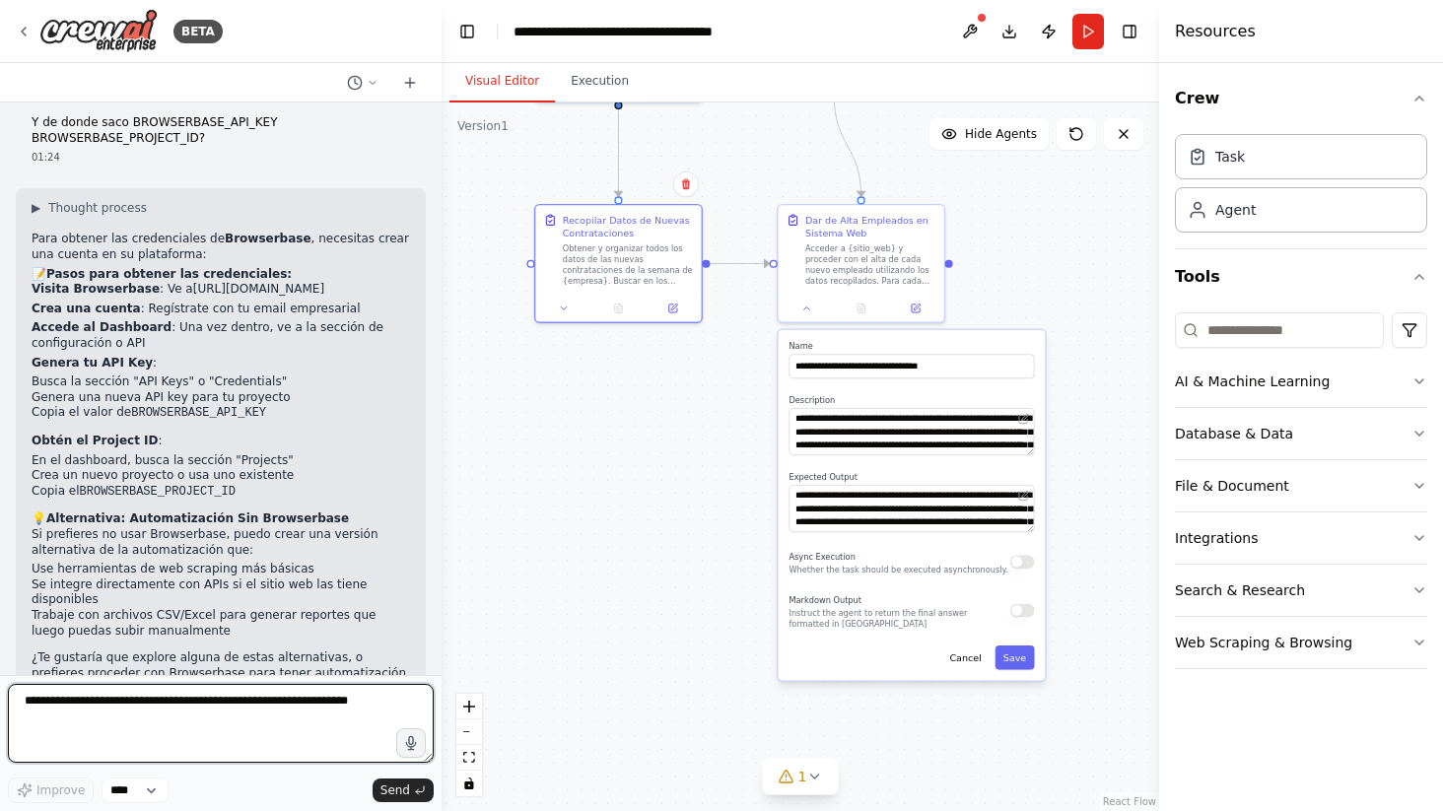
scroll to position [2264, 0]
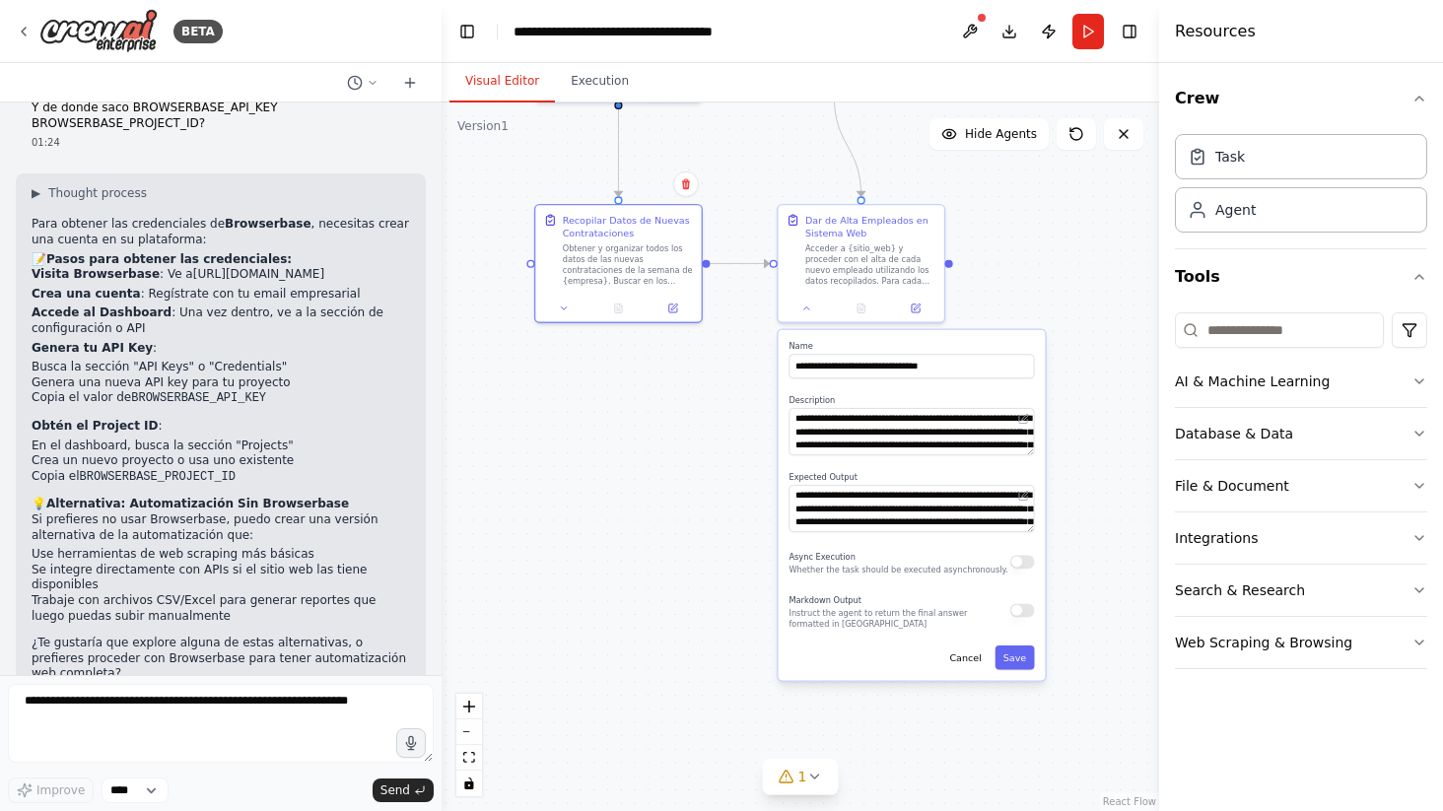
click at [243, 563] on li "Se integre directamente con APIs si el sitio web las tiene disponibles" at bounding box center [221, 578] width 379 height 31
click at [224, 636] on p "¿Te gustaría que explore alguna de estas alternativas, o prefieres proceder con…" at bounding box center [221, 659] width 379 height 46
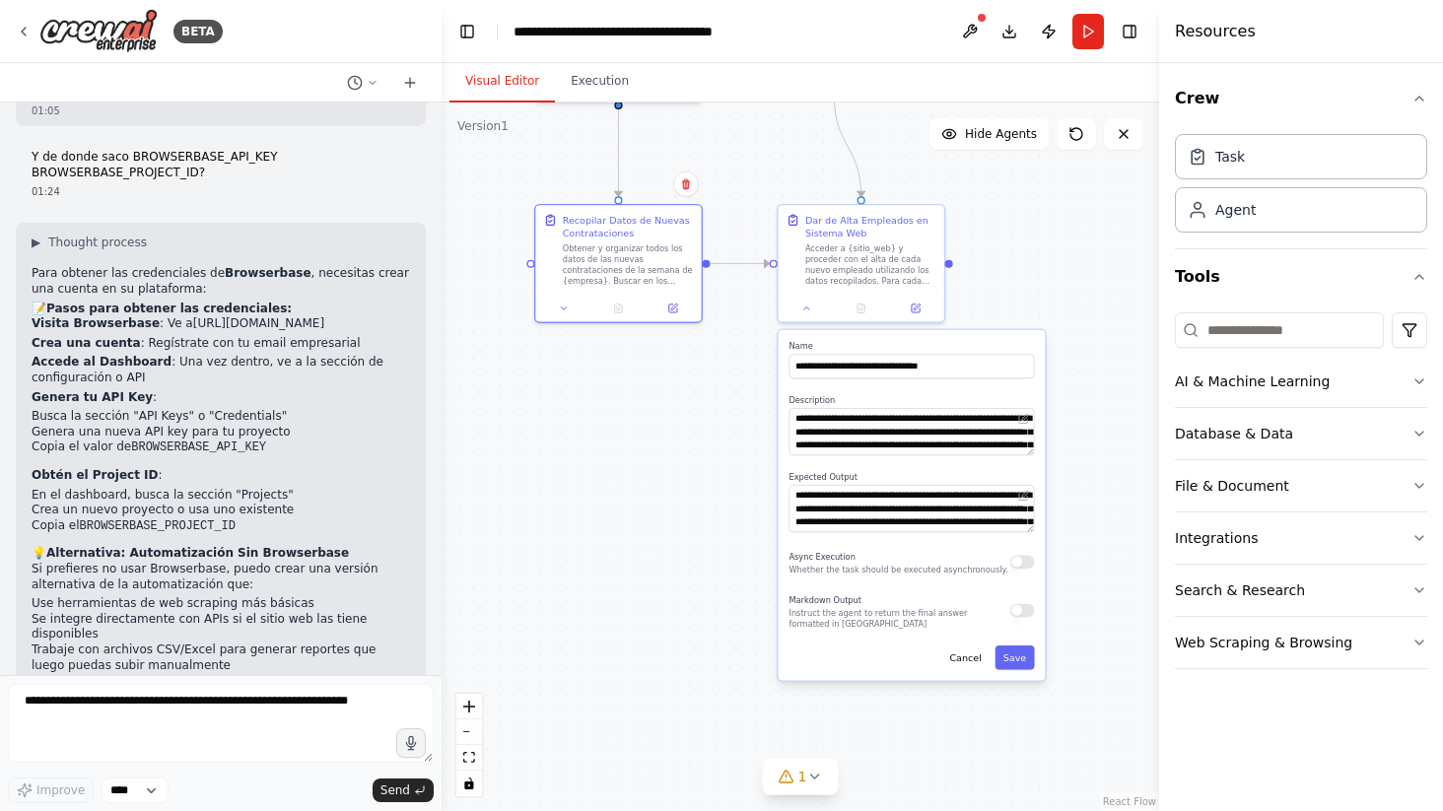
scroll to position [2211, 0]
